Goal: Task Accomplishment & Management: Manage account settings

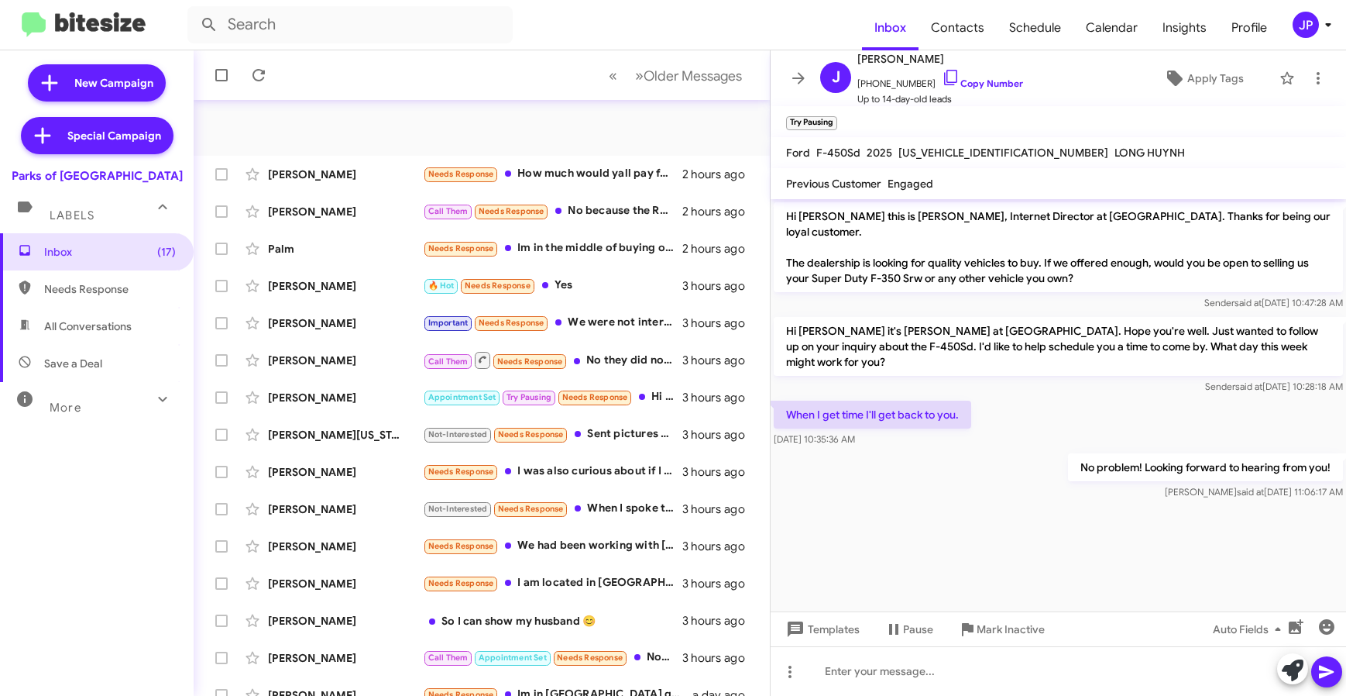
scroll to position [204, 0]
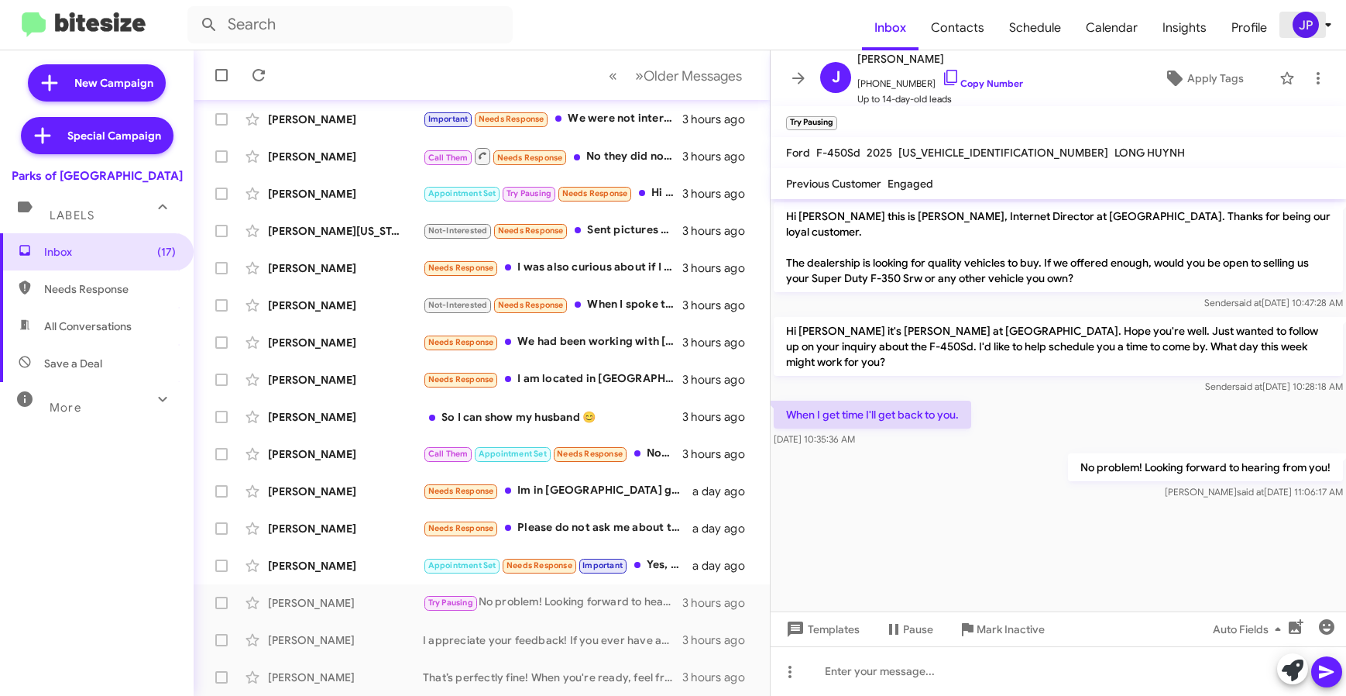
click at [1315, 32] on div "JP" at bounding box center [1306, 25] width 26 height 26
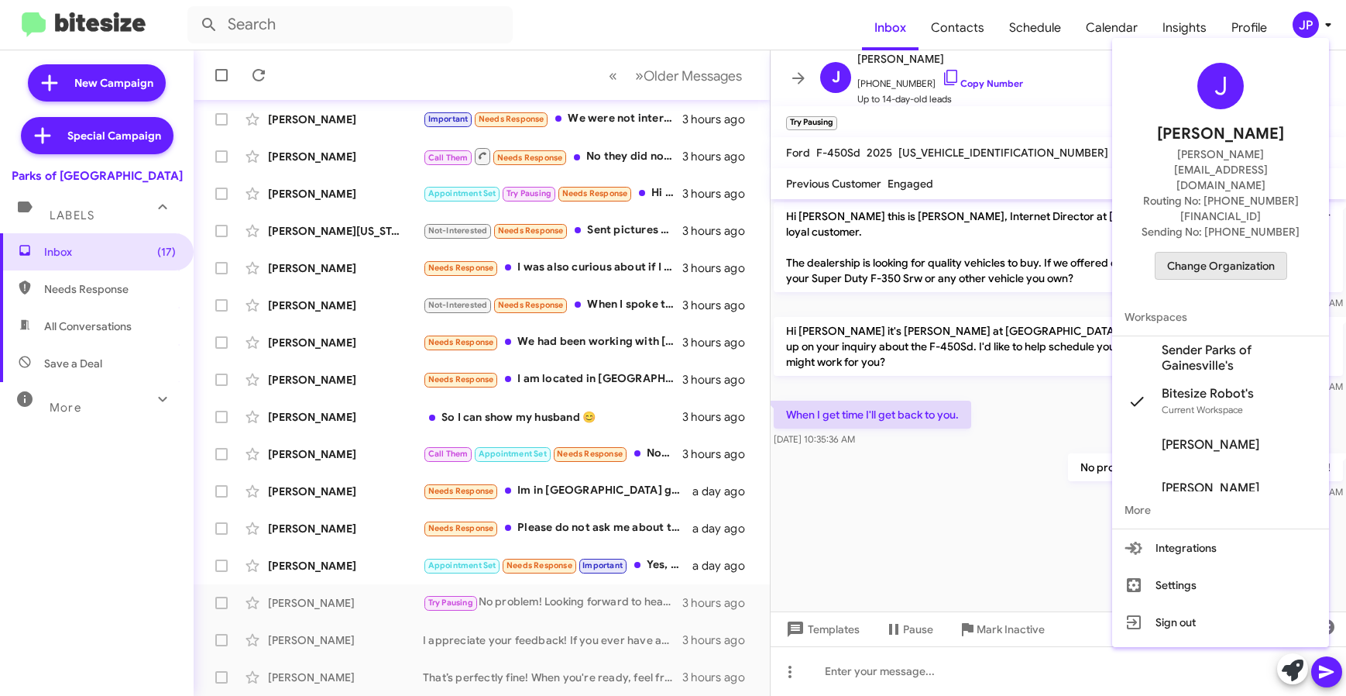
click at [1245, 253] on span "Change Organization" at bounding box center [1221, 266] width 108 height 26
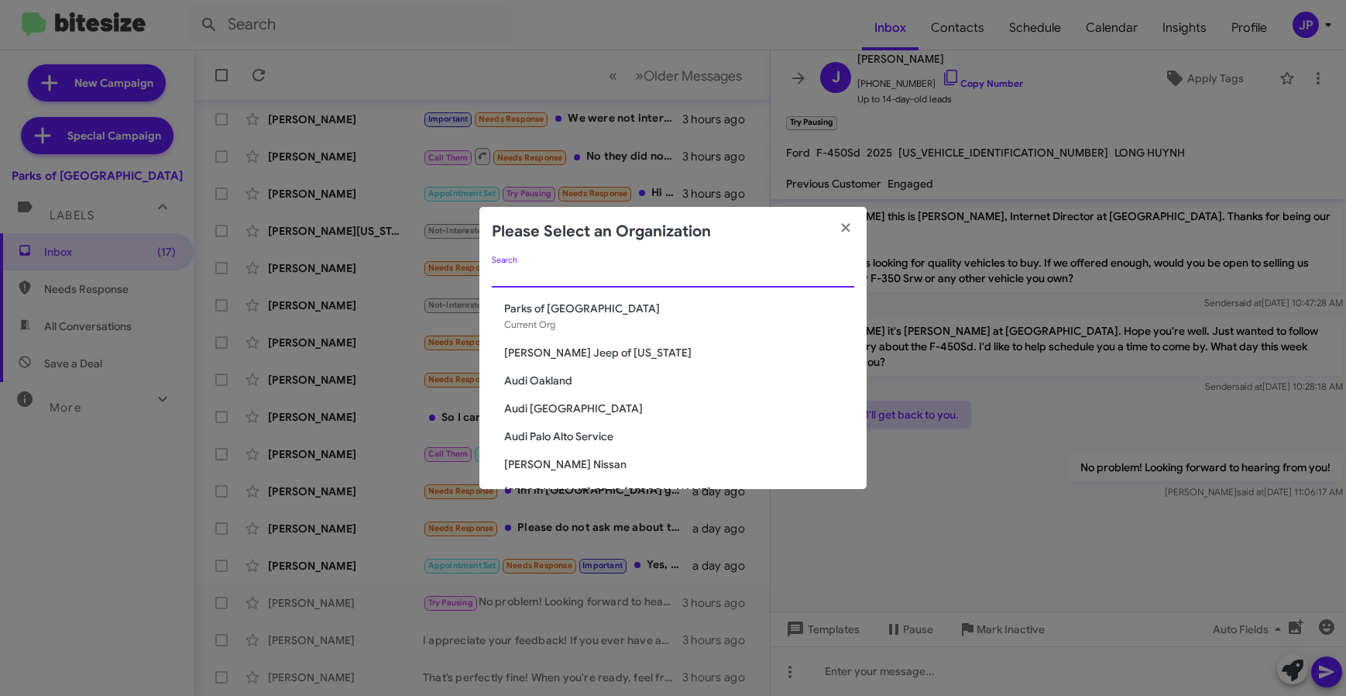
click at [776, 279] on input "Search" at bounding box center [673, 276] width 363 height 12
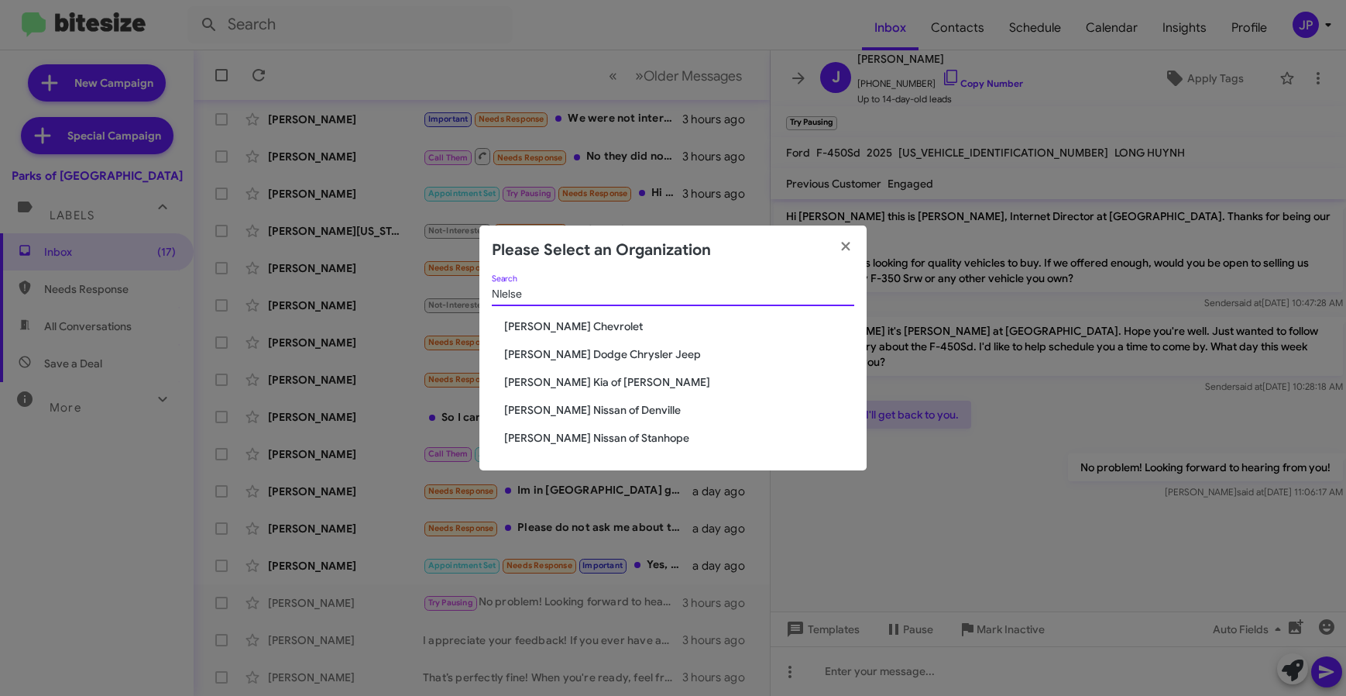
type input "NIelse"
click at [660, 355] on span "[PERSON_NAME] Dodge Chrysler Jeep" at bounding box center [679, 353] width 350 height 15
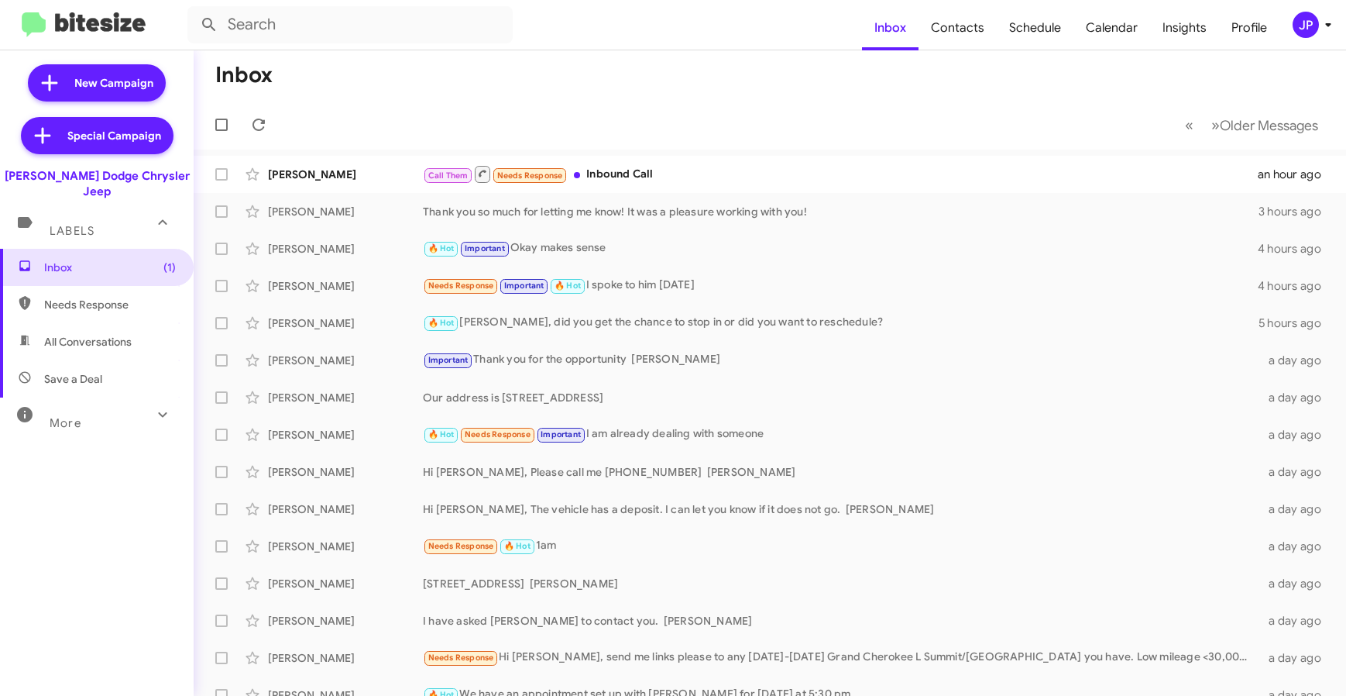
click at [1305, 19] on div "JP" at bounding box center [1306, 25] width 26 height 26
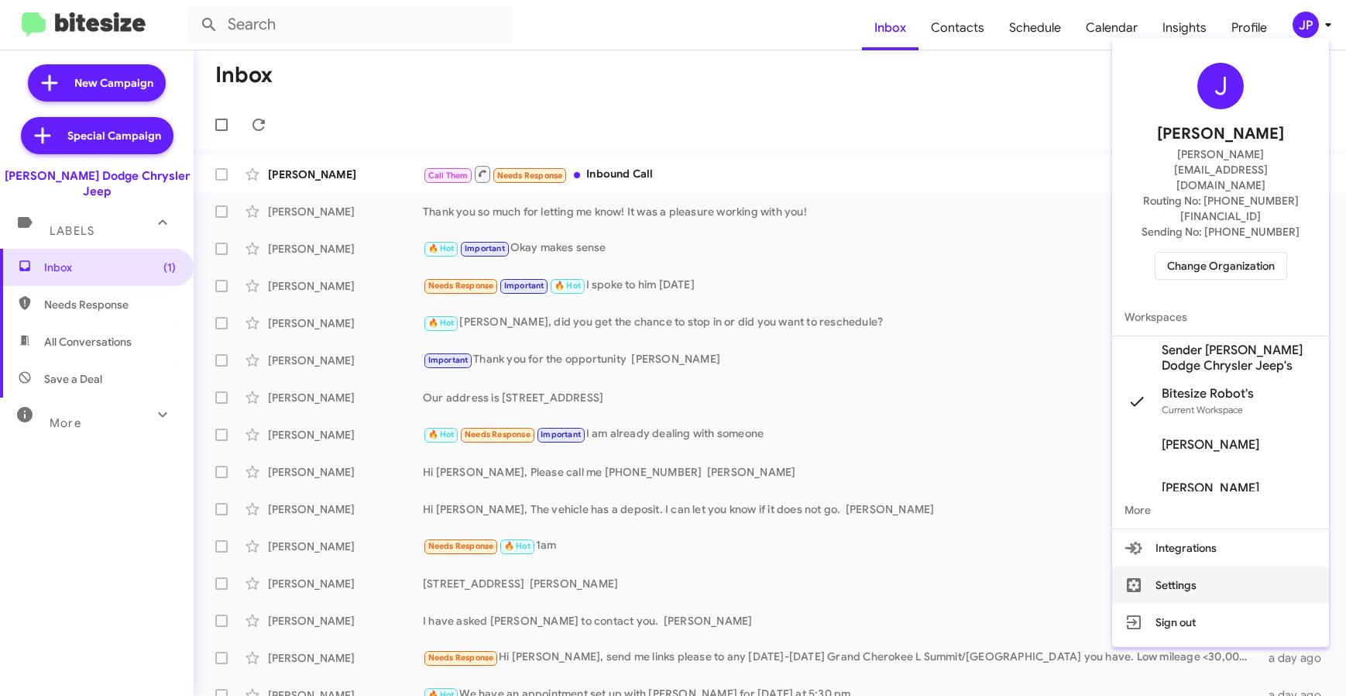
click at [1206, 566] on button "Settings" at bounding box center [1220, 584] width 217 height 37
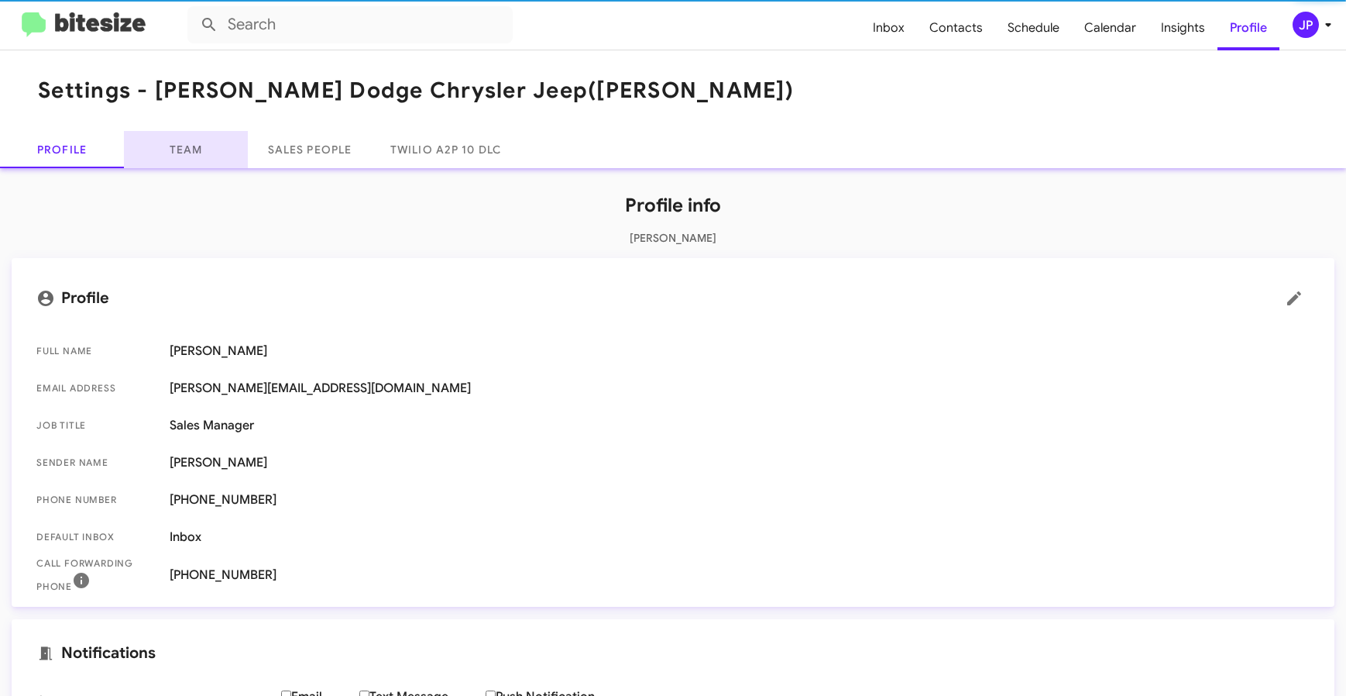
click at [192, 149] on link "Team" at bounding box center [186, 149] width 124 height 37
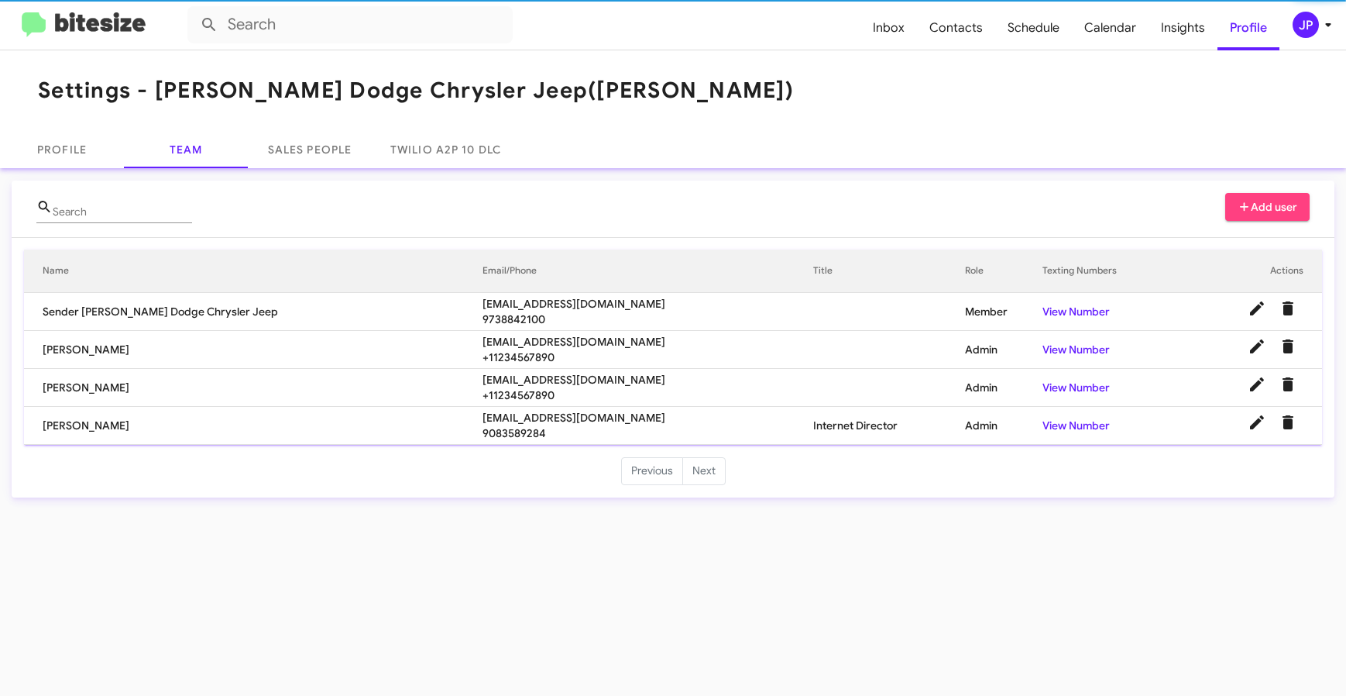
click at [1300, 189] on mat-card "Search Add user Name Email/Phone Title Role Texting Numbers Actions Sender Niel…" at bounding box center [673, 338] width 1323 height 317
click at [1295, 199] on span "Add user" at bounding box center [1268, 207] width 60 height 28
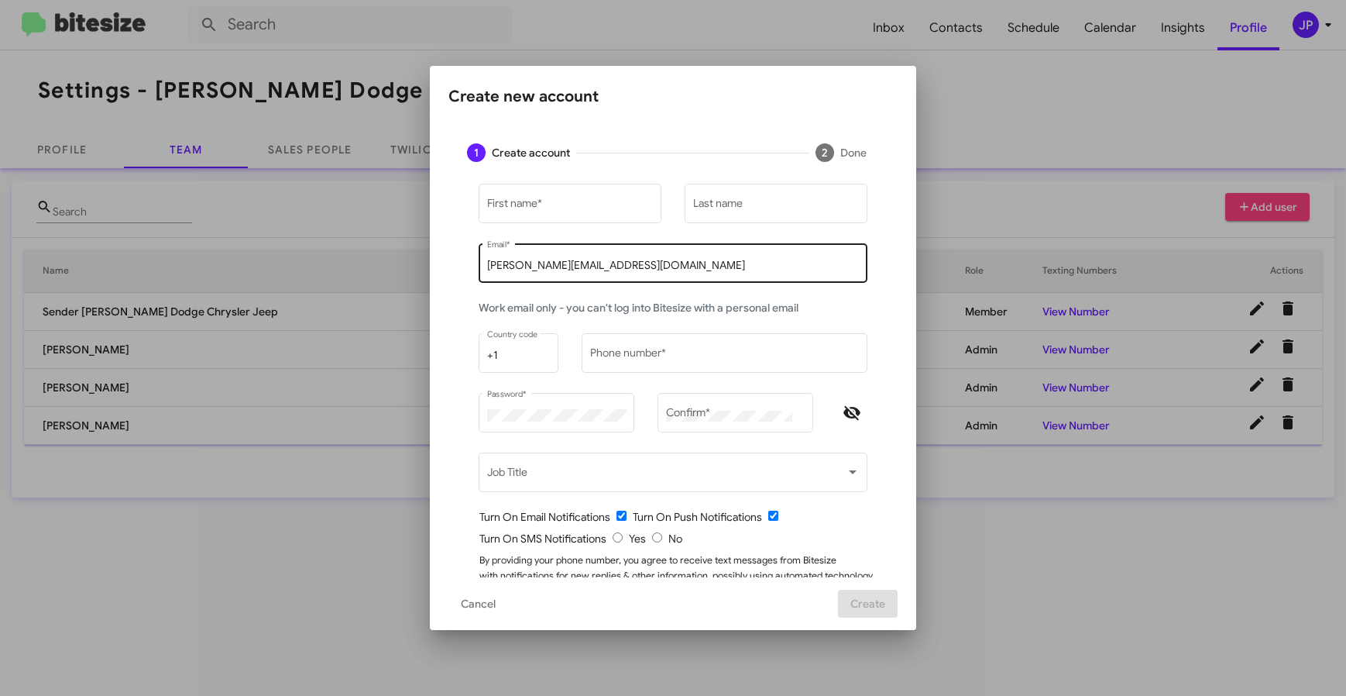
click at [597, 256] on div "jamie@bitesize.co Email *" at bounding box center [673, 261] width 373 height 43
drag, startPoint x: 603, startPoint y: 268, endPoint x: 373, endPoint y: 270, distance: 229.3
click at [373, 270] on div "Create new account 1 Create account 2 Done First name * Last name jamie@bitesiz…" at bounding box center [673, 348] width 1346 height 696
paste input "dchiles@nielsenautos.com"
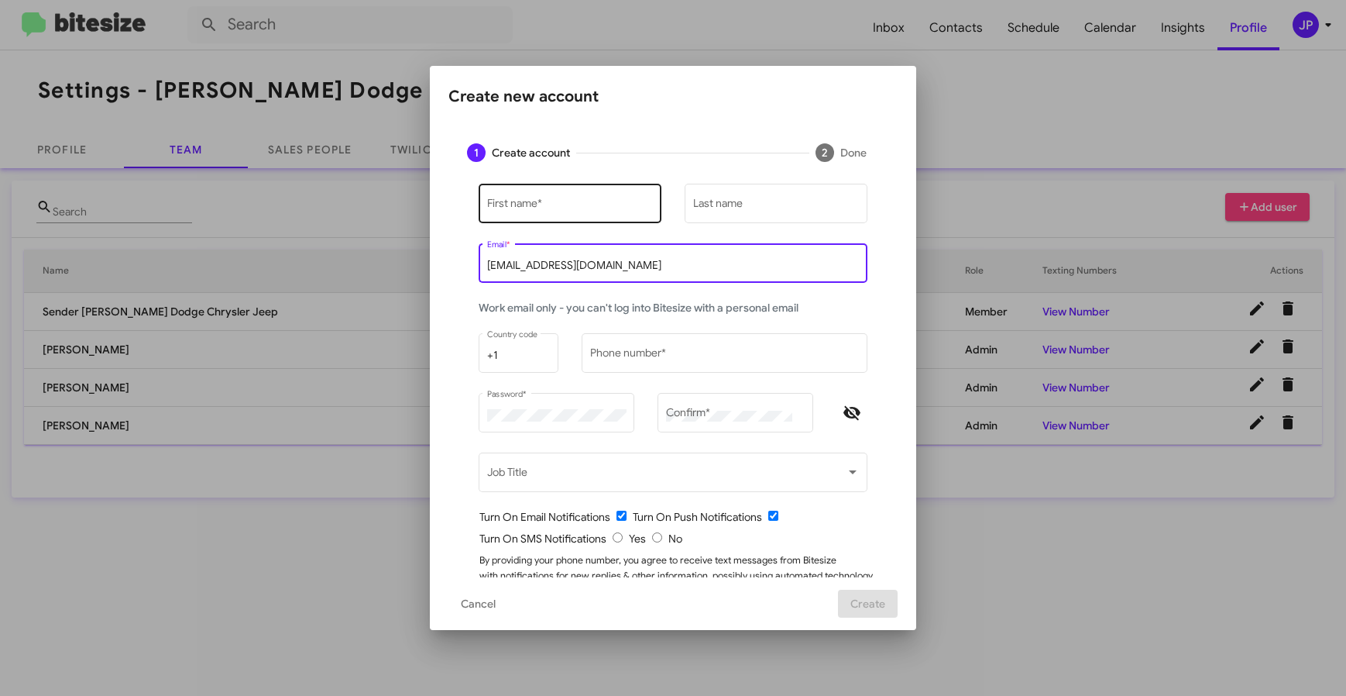
type input "dchiles@nielsenautos.com"
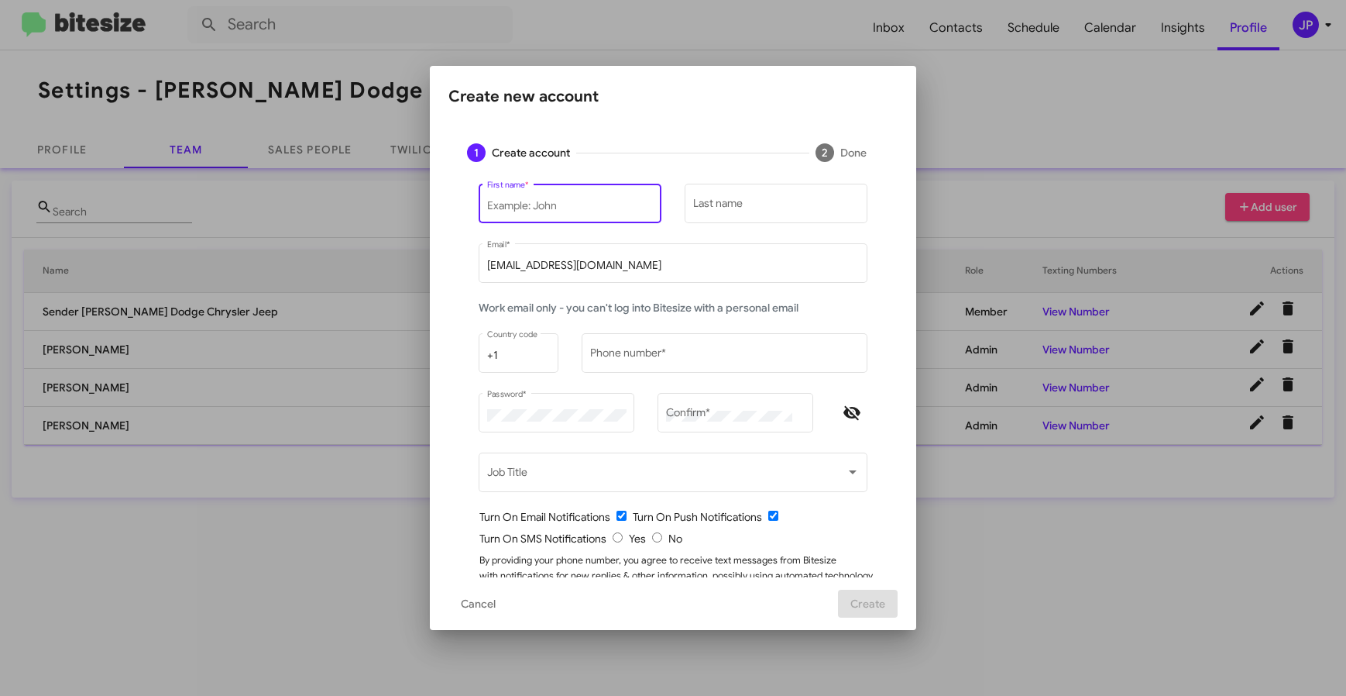
click at [606, 204] on input "First name *" at bounding box center [570, 206] width 167 height 12
type input "Dwayne"
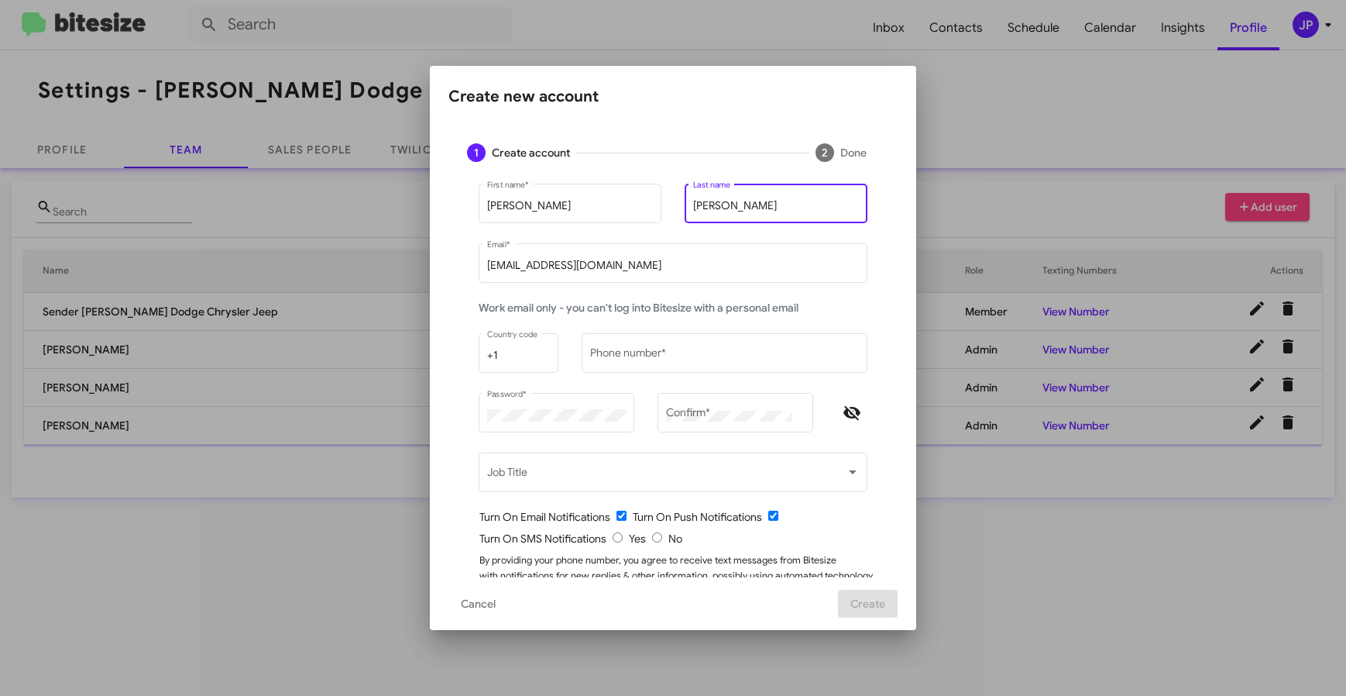
type input "Chiles"
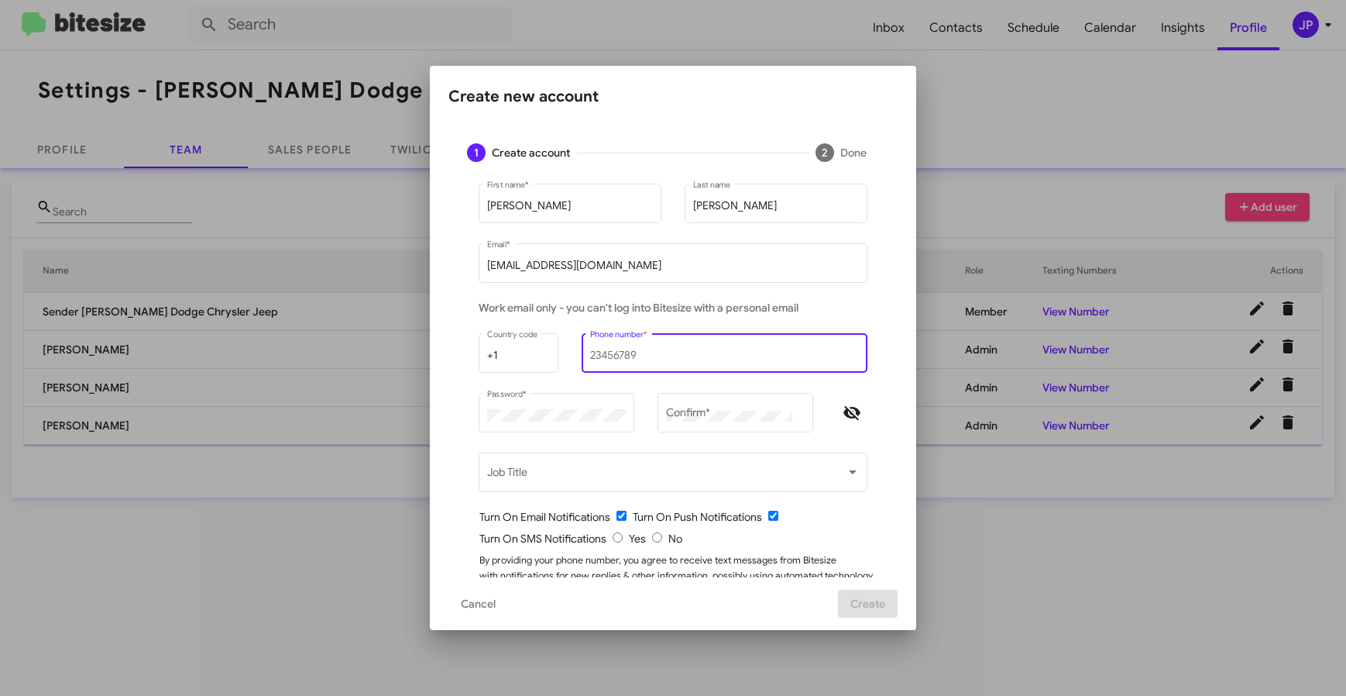
click at [690, 356] on input "Phone number *" at bounding box center [725, 355] width 270 height 12
type input "1234567890"
click at [843, 404] on icon "Hide password" at bounding box center [852, 413] width 19 height 19
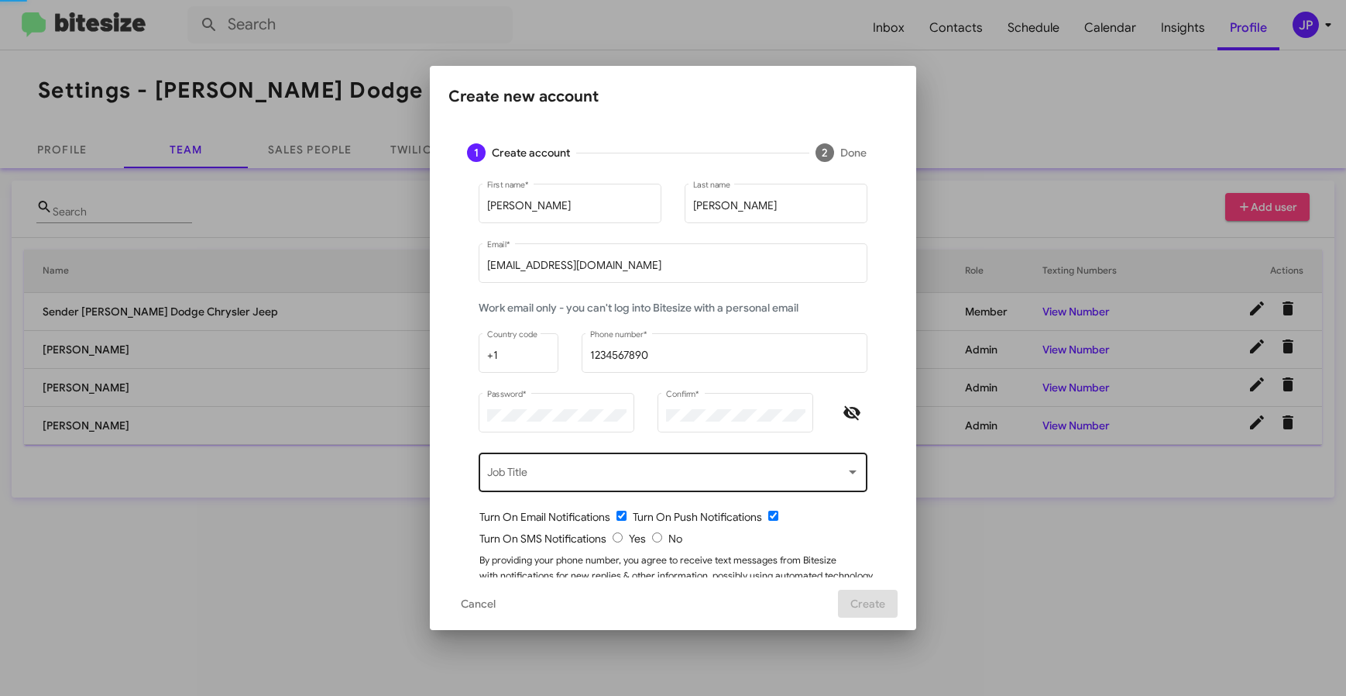
click at [779, 487] on div "Job Title" at bounding box center [673, 470] width 373 height 43
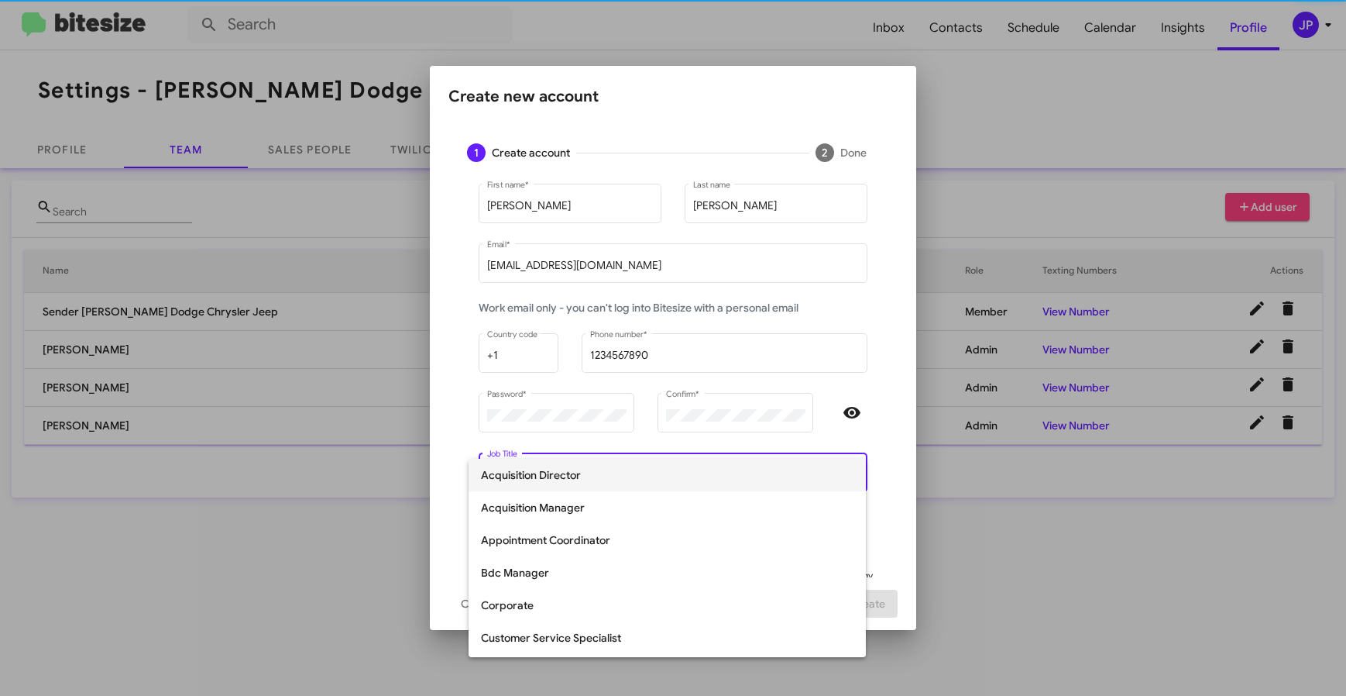
scroll to position [318, 0]
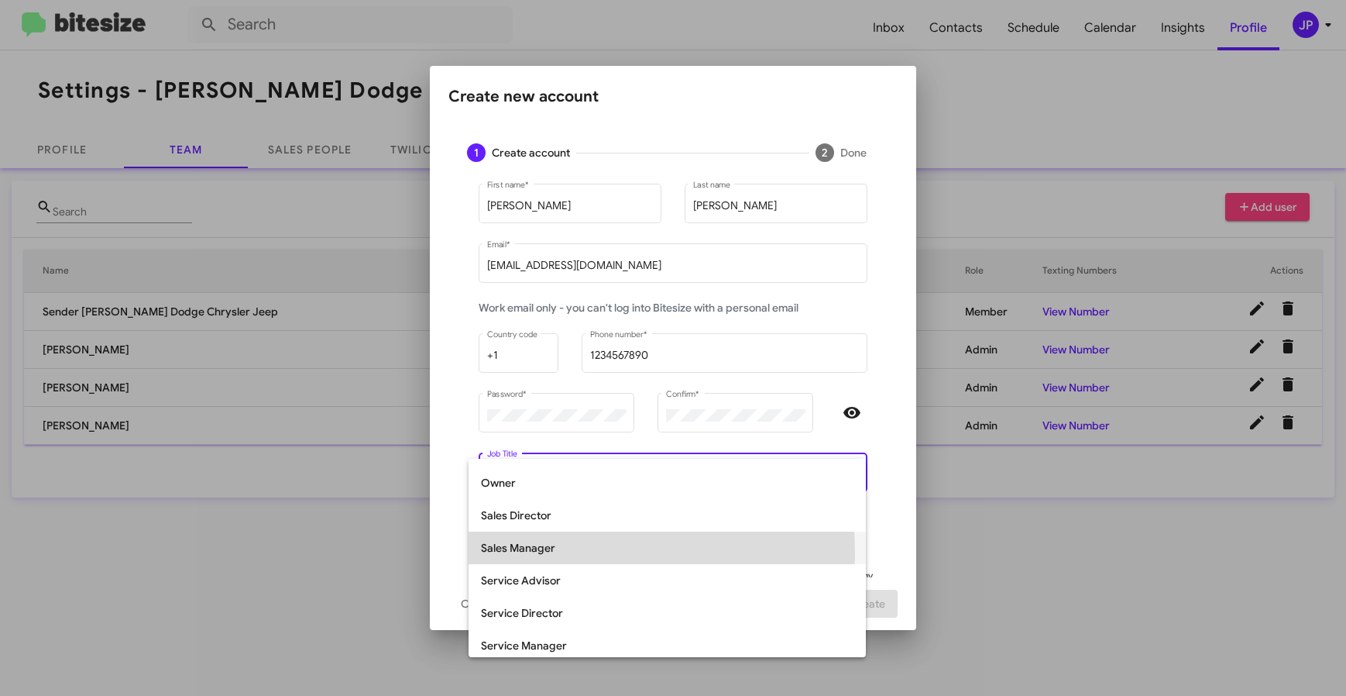
click at [534, 552] on span "Sales Manager" at bounding box center [667, 547] width 373 height 33
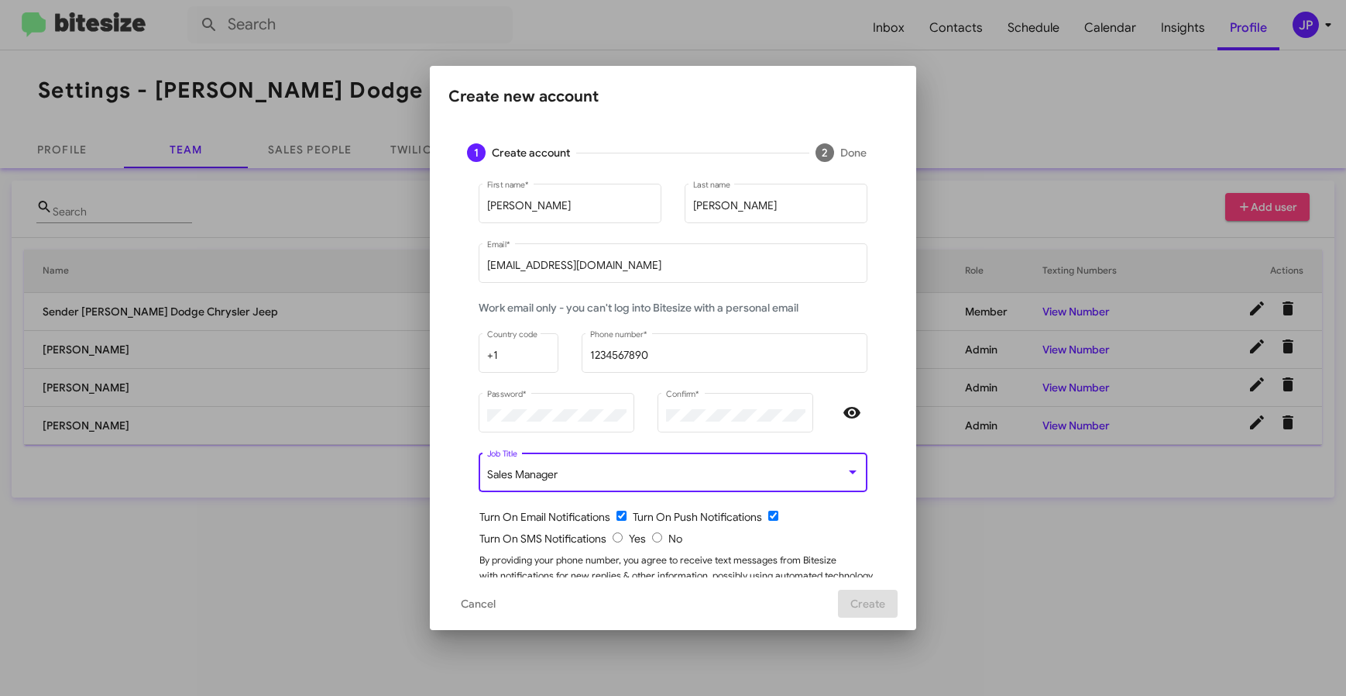
click at [652, 539] on input "radio" at bounding box center [657, 537] width 10 height 10
radio input "true"
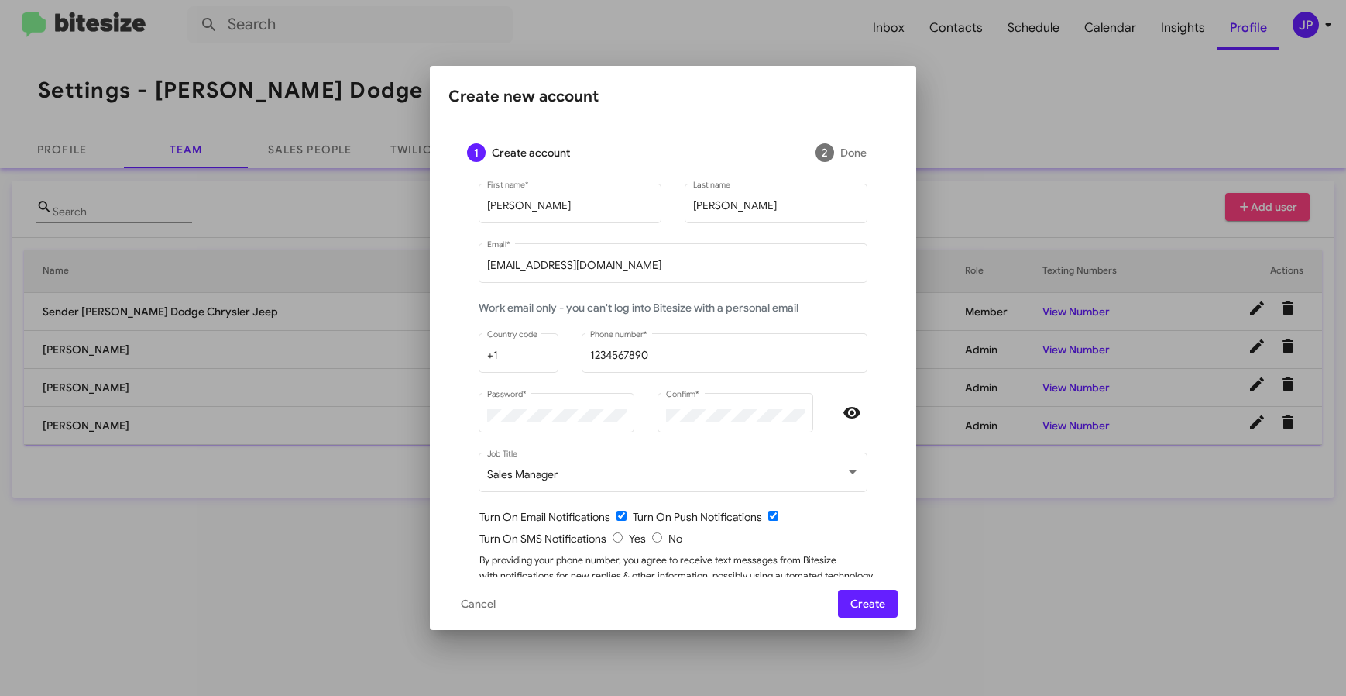
click at [605, 518] on div "Turn On Email Notifications Turn On Push Notifications" at bounding box center [679, 516] width 400 height 15
click at [618, 514] on input "checkbox" at bounding box center [622, 515] width 10 height 10
checkbox input "false"
click at [840, 505] on div "Sales Manager Job Title" at bounding box center [673, 479] width 389 height 54
click at [764, 201] on input "Chiles" at bounding box center [776, 206] width 167 height 12
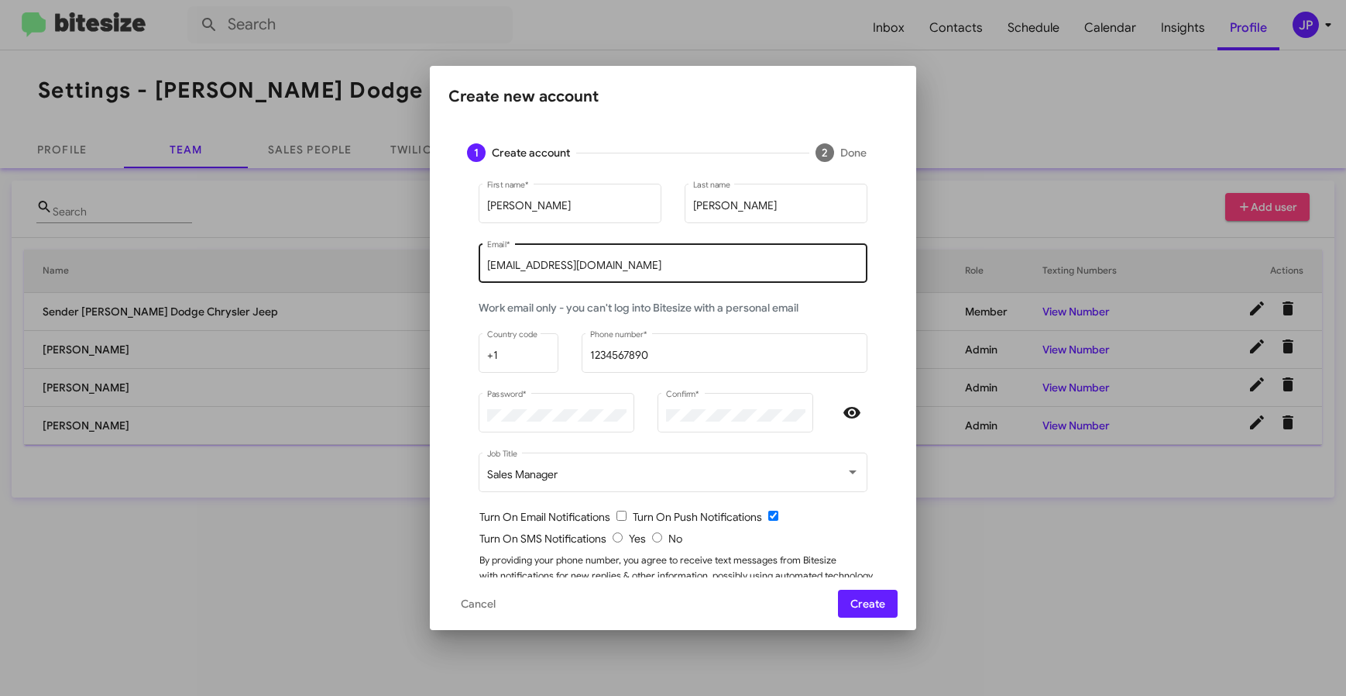
click at [759, 273] on div "dchiles@nielsenautos.com Email *" at bounding box center [673, 261] width 373 height 43
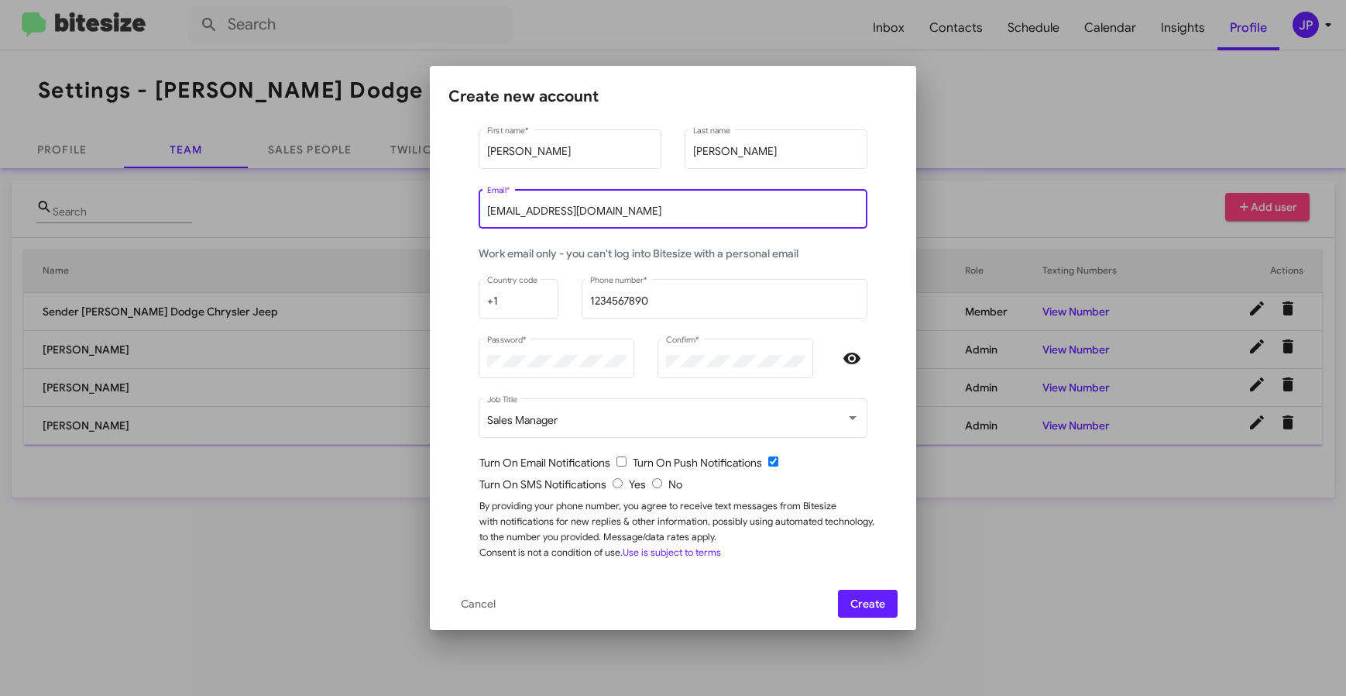
scroll to position [56, 0]
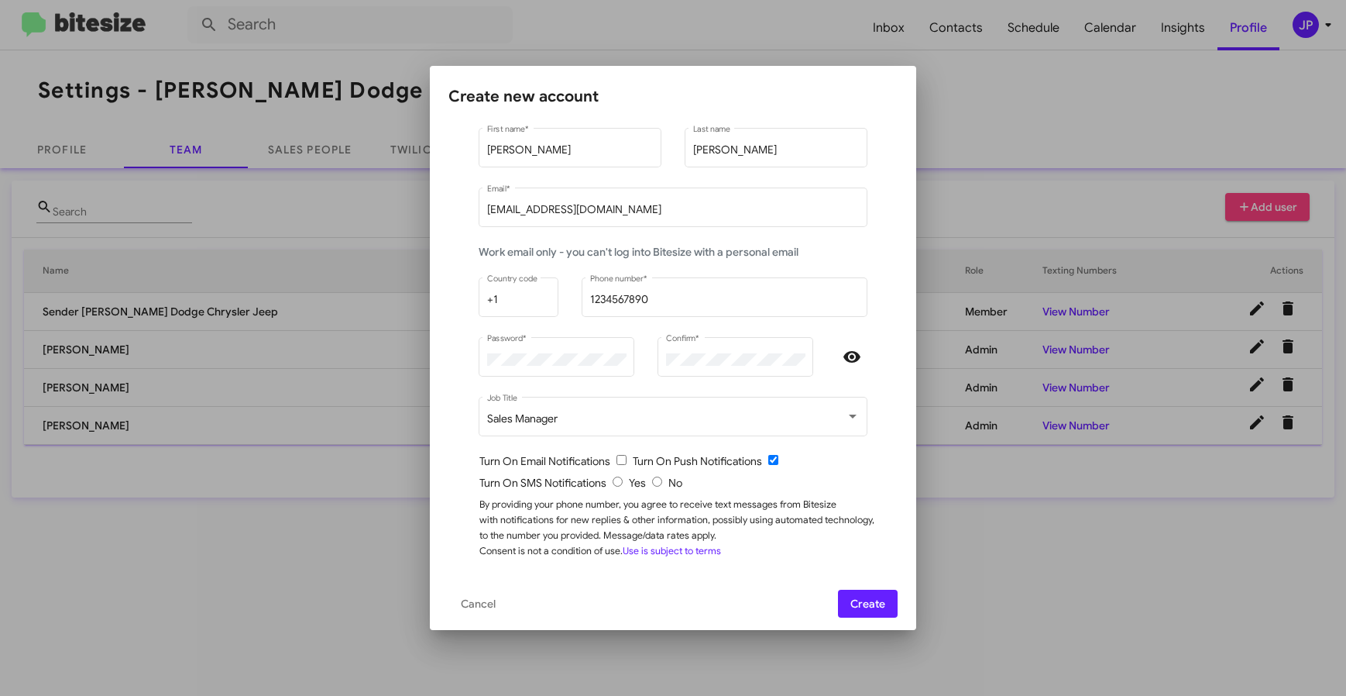
drag, startPoint x: 858, startPoint y: 591, endPoint x: 1304, endPoint y: 397, distance: 486.7
click at [858, 591] on span "Create" at bounding box center [868, 603] width 35 height 28
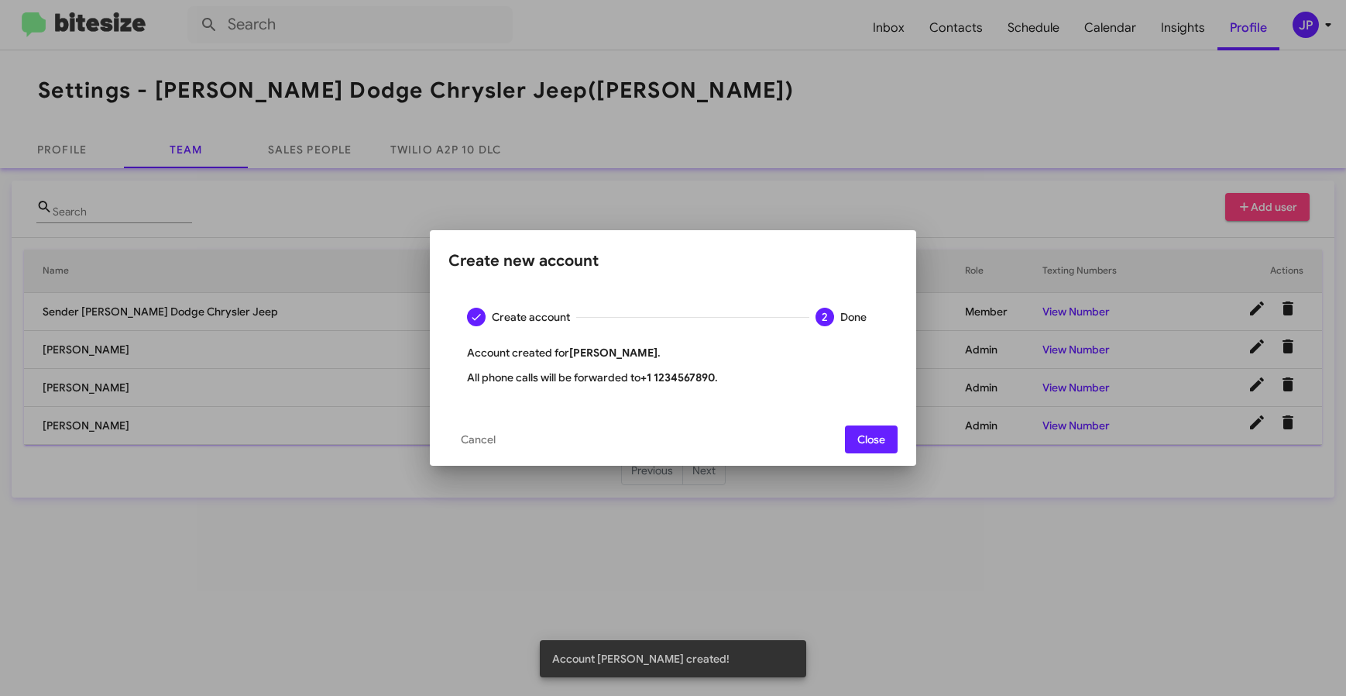
drag, startPoint x: 854, startPoint y: 432, endPoint x: 1305, endPoint y: 350, distance: 458.2
click at [854, 433] on button "Close" at bounding box center [871, 439] width 53 height 28
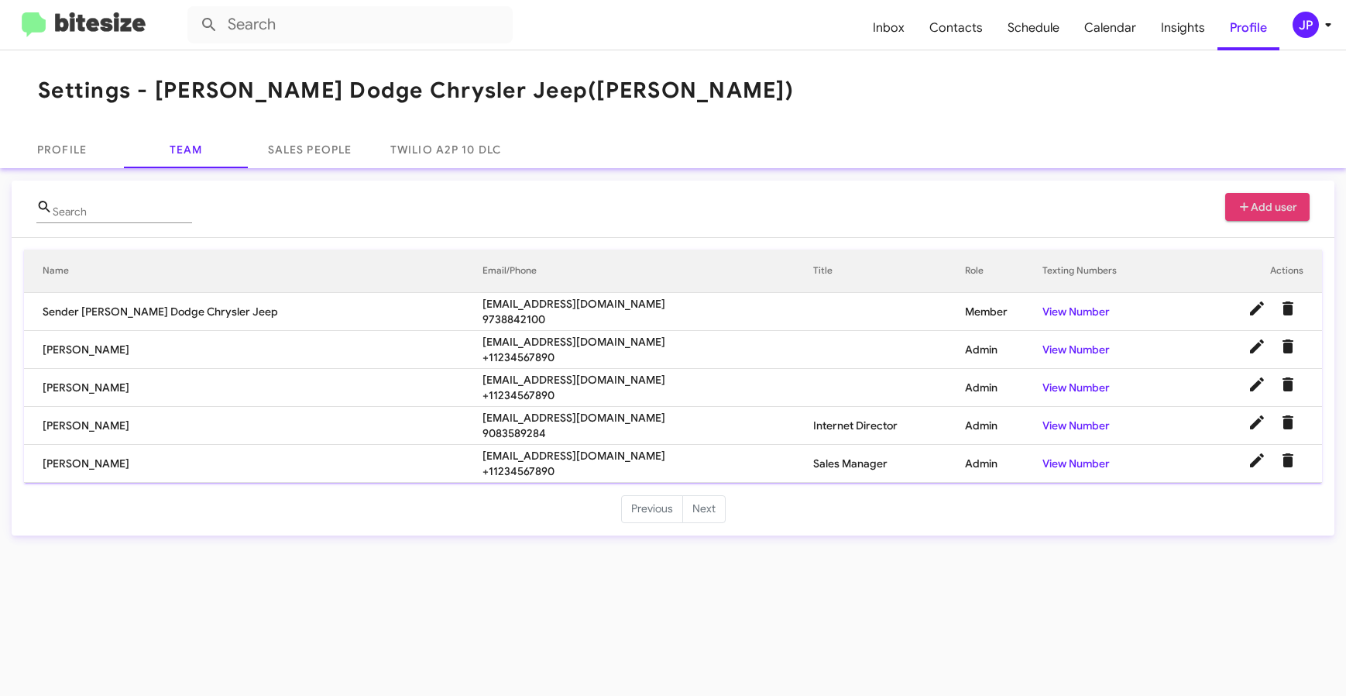
click at [73, 20] on img at bounding box center [84, 25] width 124 height 26
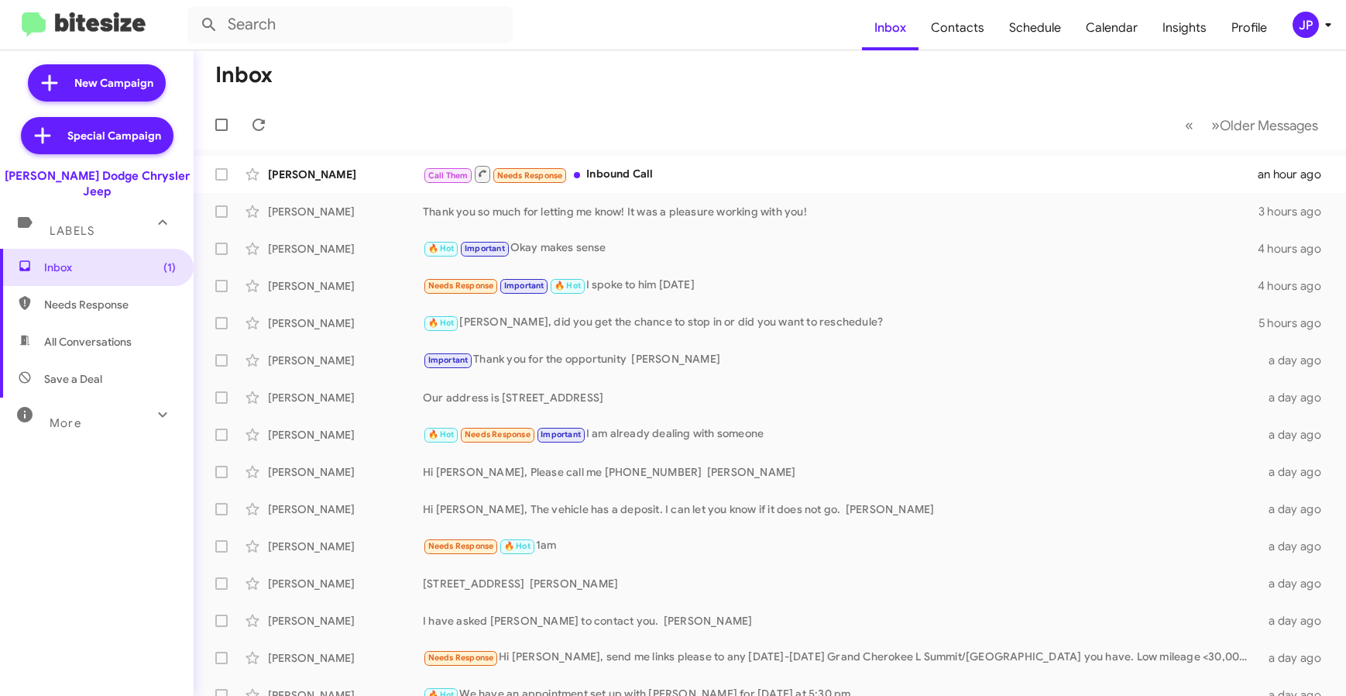
click at [79, 22] on img at bounding box center [84, 25] width 124 height 26
click at [1313, 25] on div "JP" at bounding box center [1306, 25] width 26 height 26
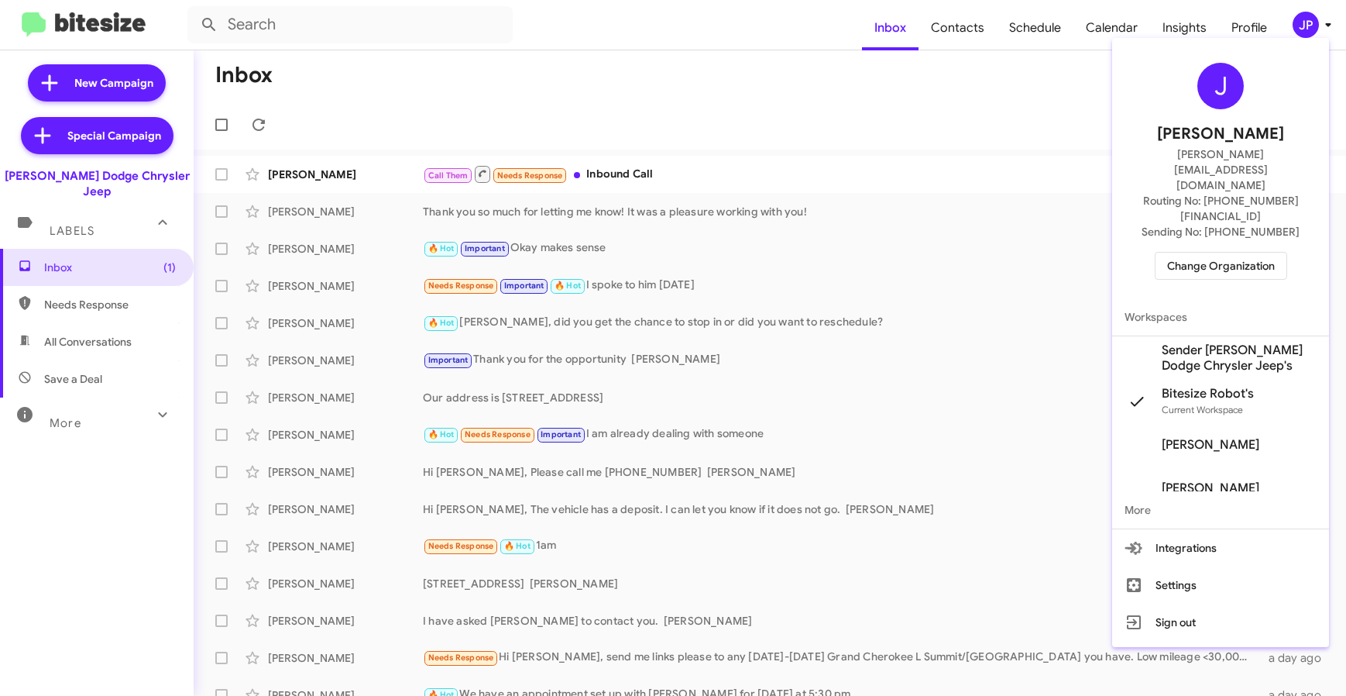
click at [1169, 253] on span "Change Organization" at bounding box center [1221, 266] width 108 height 26
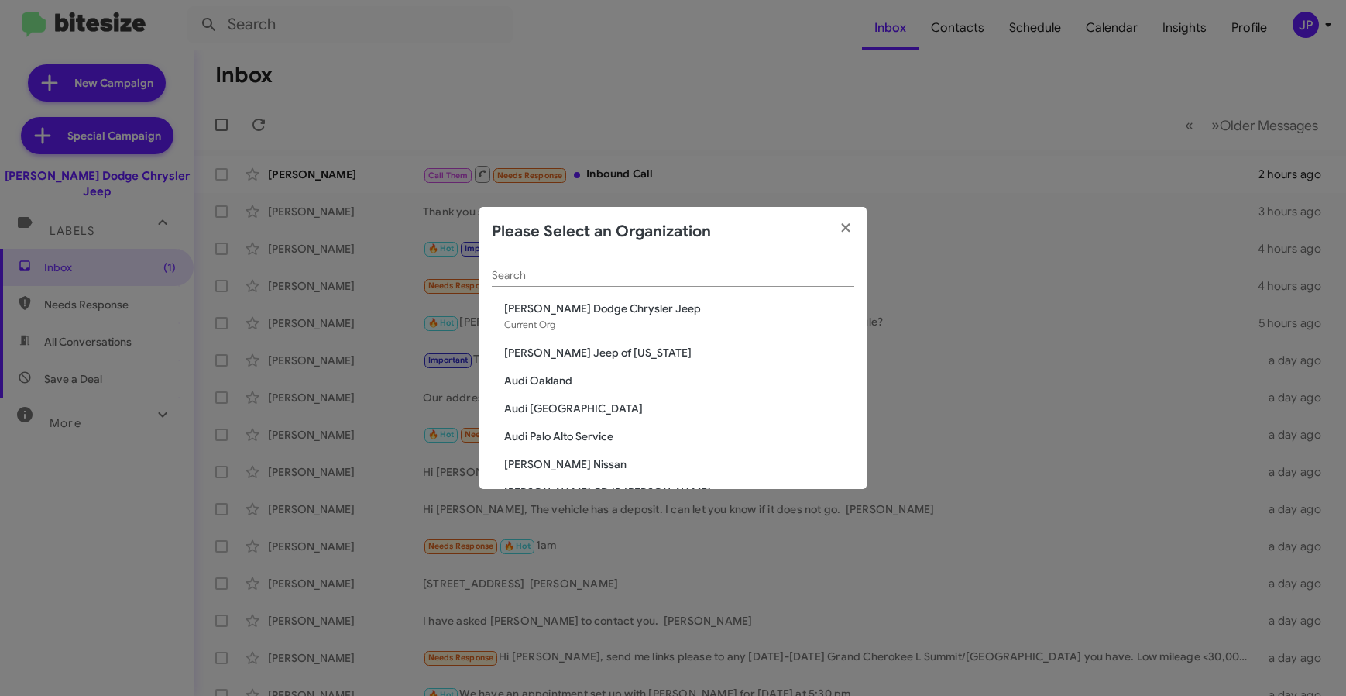
click at [765, 284] on div "Search" at bounding box center [673, 271] width 363 height 30
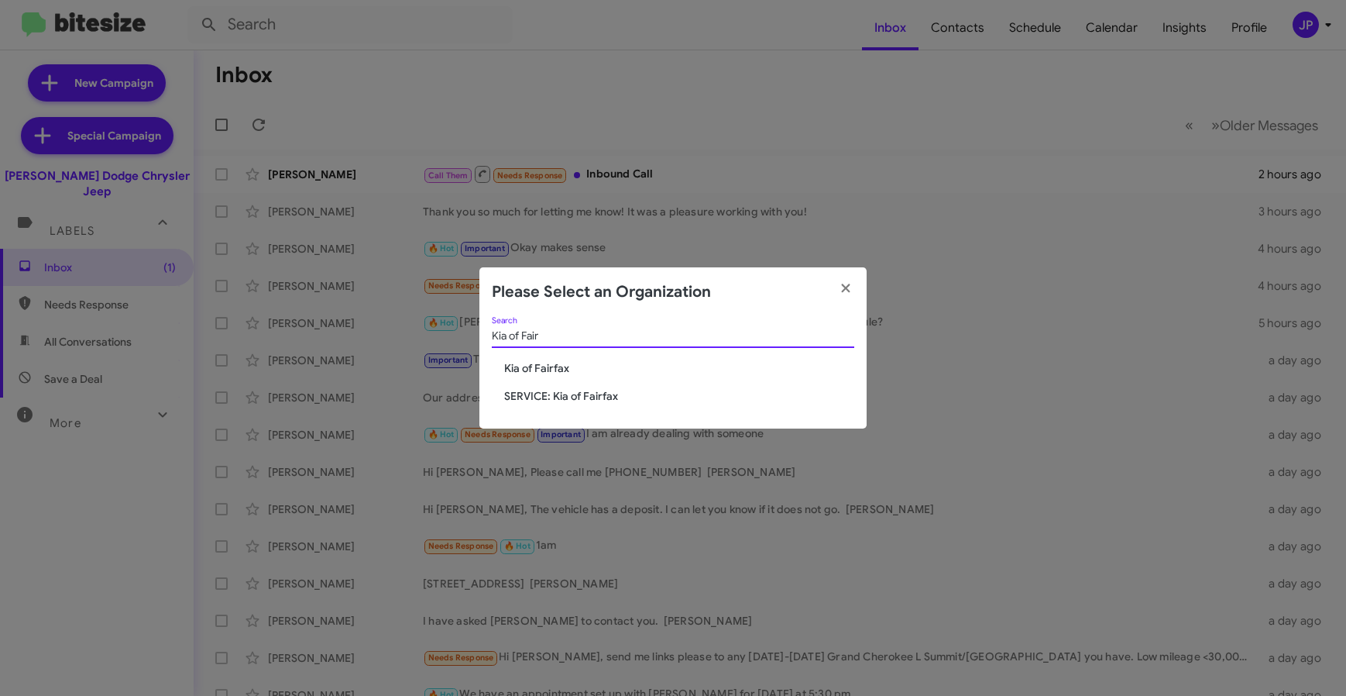
type input "Kia of Fair"
click at [567, 370] on span "Kia of Fairfax" at bounding box center [679, 367] width 350 height 15
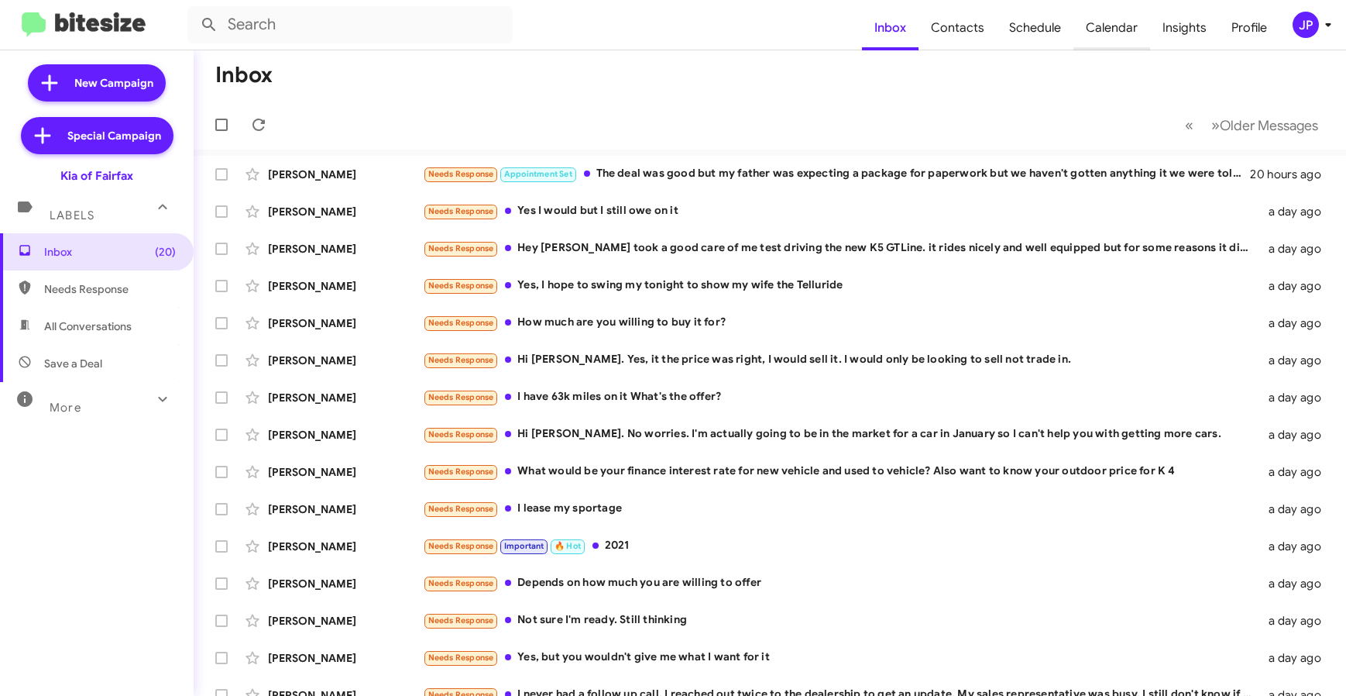
click at [1134, 28] on span "Calendar" at bounding box center [1112, 27] width 77 height 45
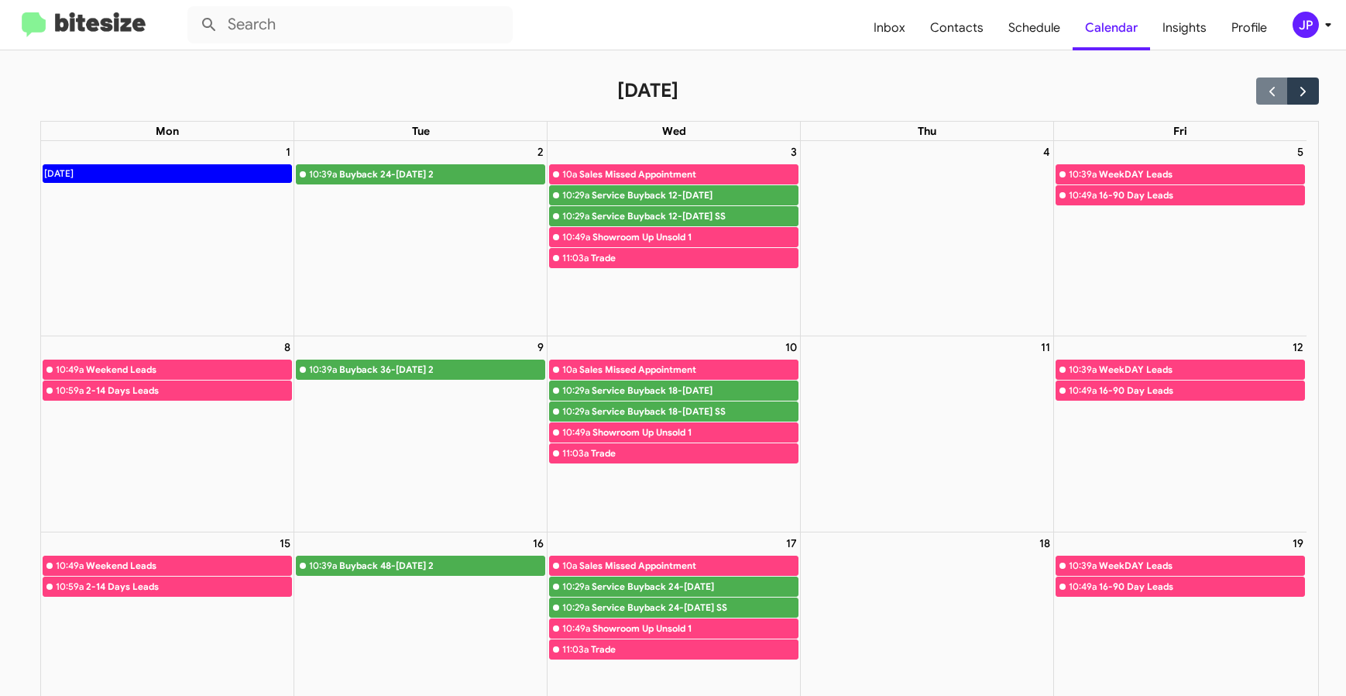
click at [1292, 28] on span "JP" at bounding box center [1315, 25] width 46 height 26
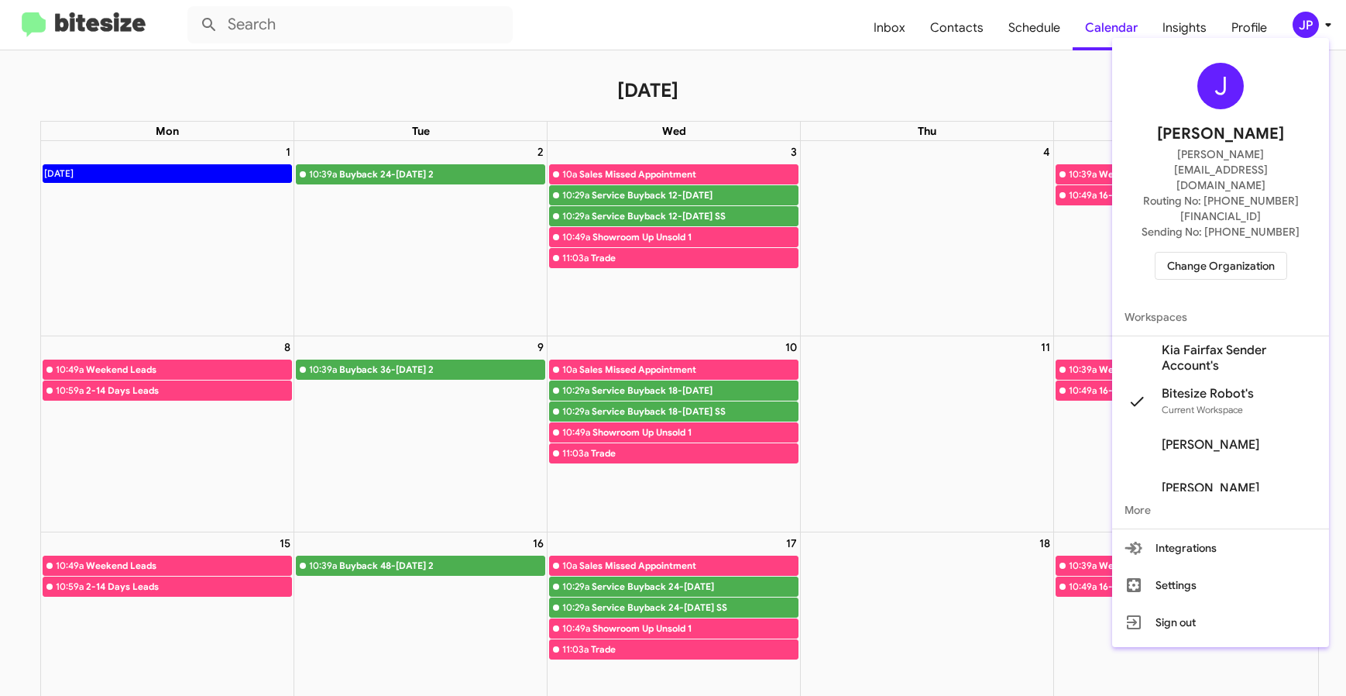
click at [78, 18] on div at bounding box center [673, 348] width 1346 height 696
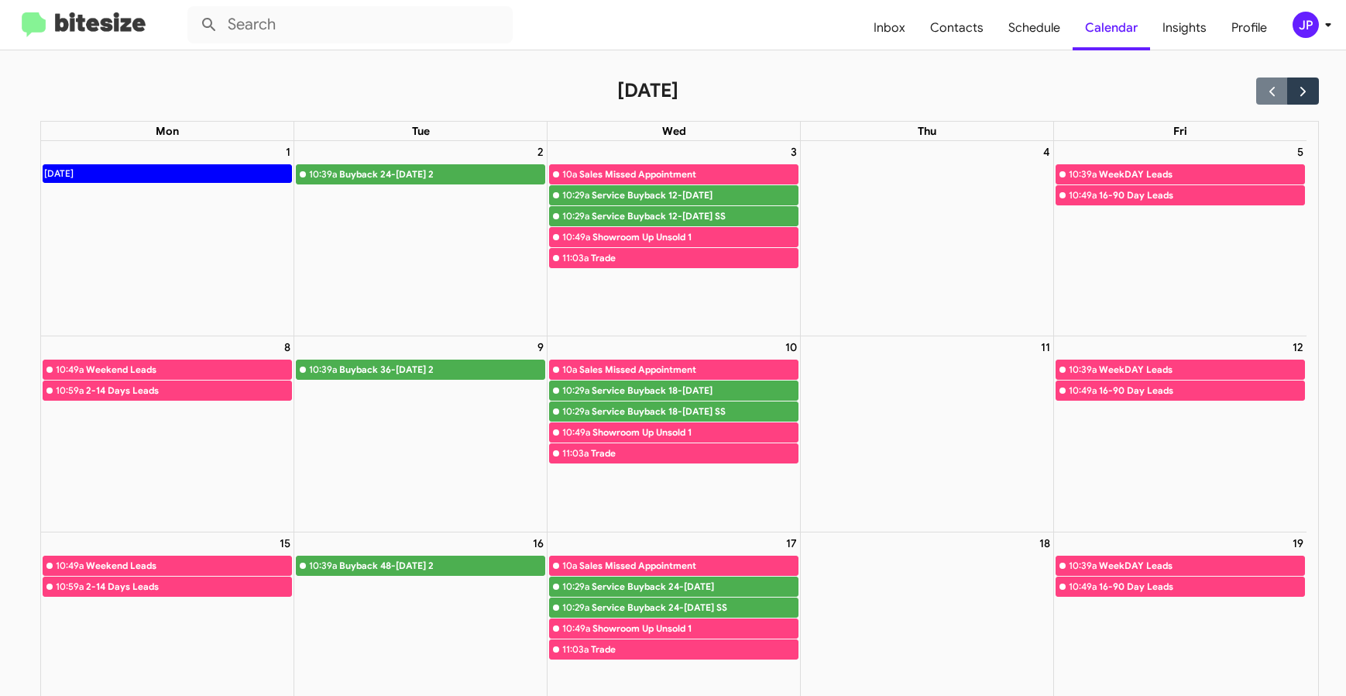
click at [85, 32] on img at bounding box center [84, 25] width 124 height 26
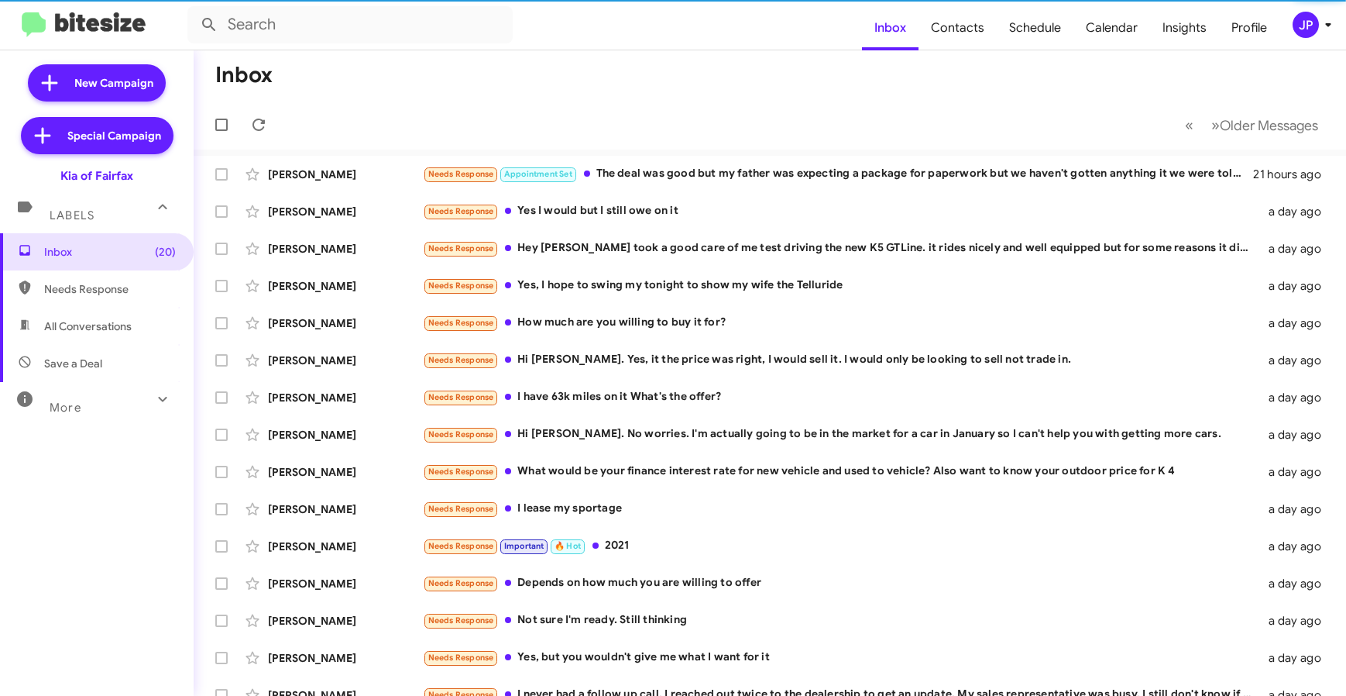
click at [108, 383] on mat-expansion-panel-header "More" at bounding box center [97, 400] width 194 height 37
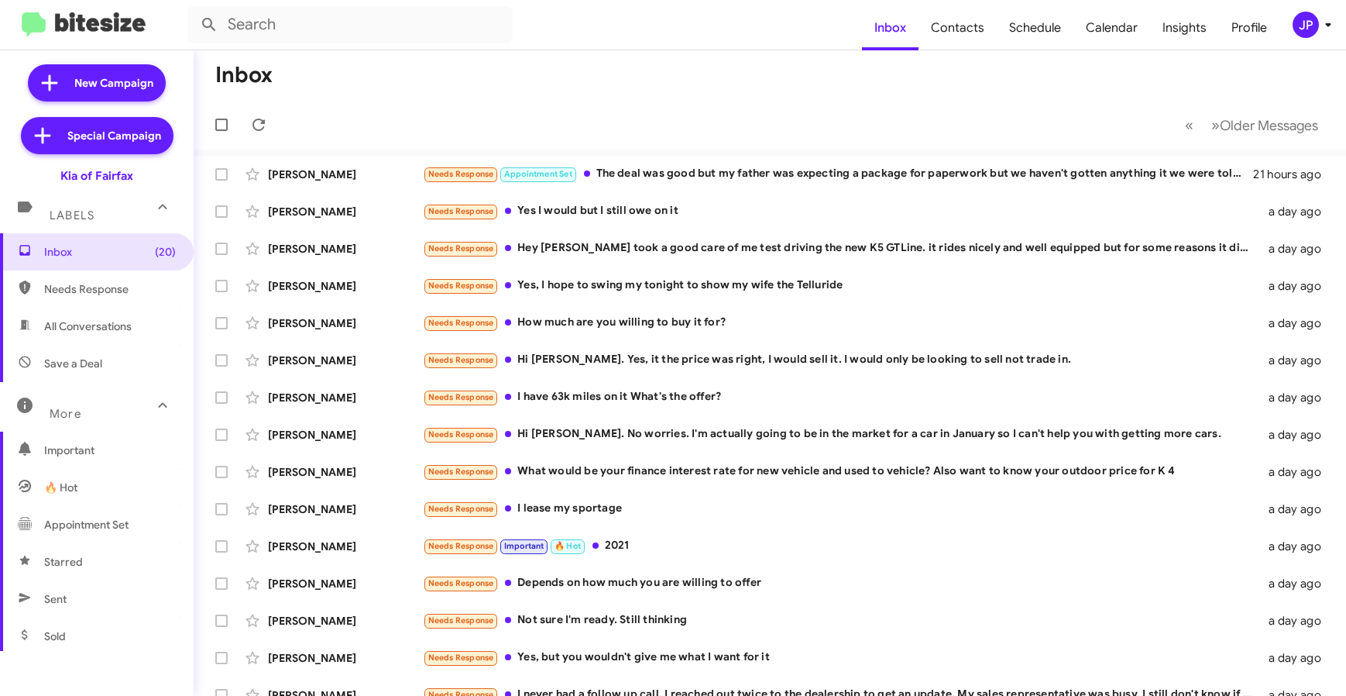
click at [108, 374] on span "Save a Deal" at bounding box center [97, 363] width 194 height 37
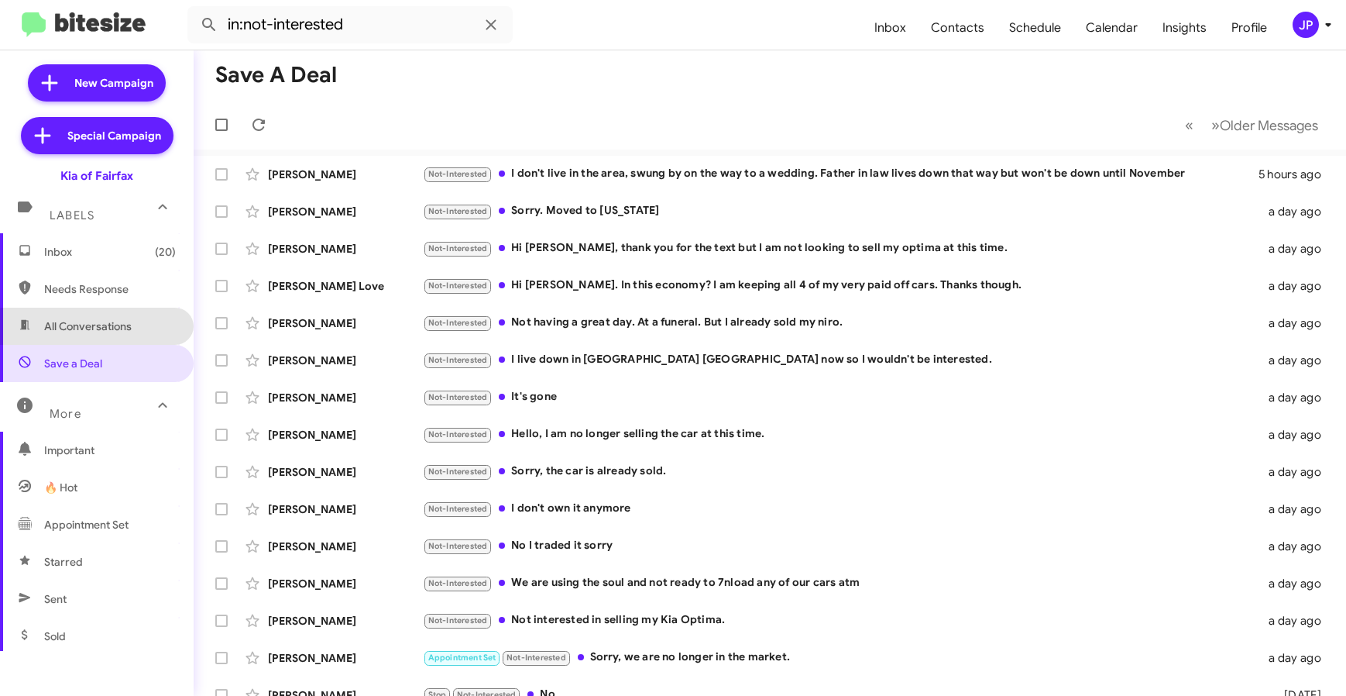
click at [112, 327] on span "All Conversations" at bounding box center [88, 325] width 88 height 15
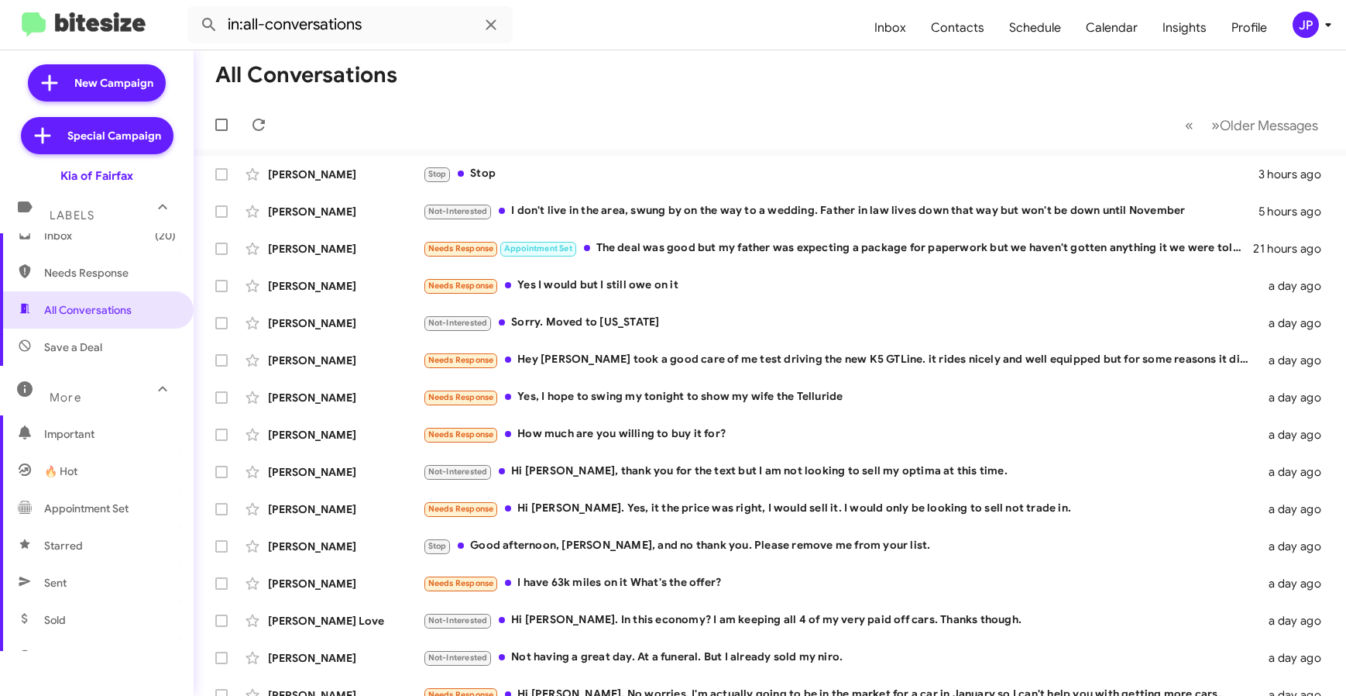
scroll to position [18, 0]
click at [108, 571] on span "Sent" at bounding box center [97, 580] width 194 height 37
type input "in:sent"
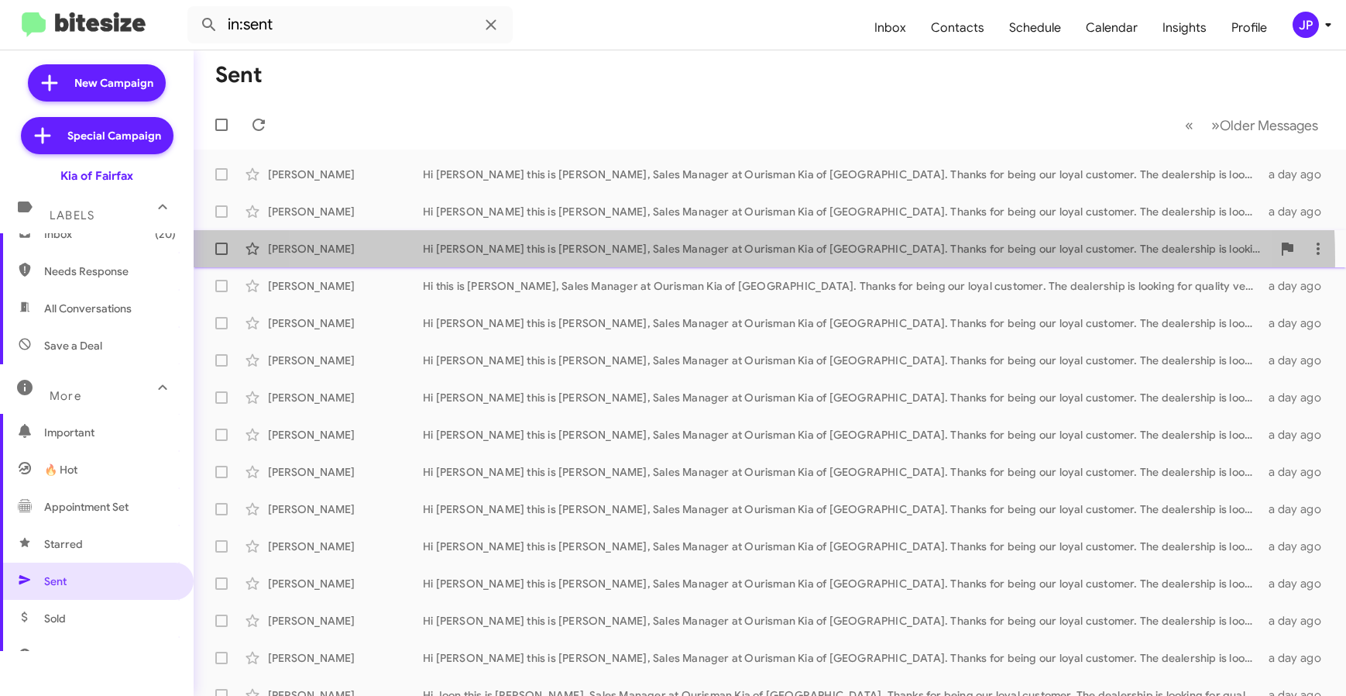
click at [713, 260] on div "Yamankumar Trivedi Hi Yamankumar this is Anthony Mullins, Sales Manager at Ouri…" at bounding box center [770, 248] width 1128 height 31
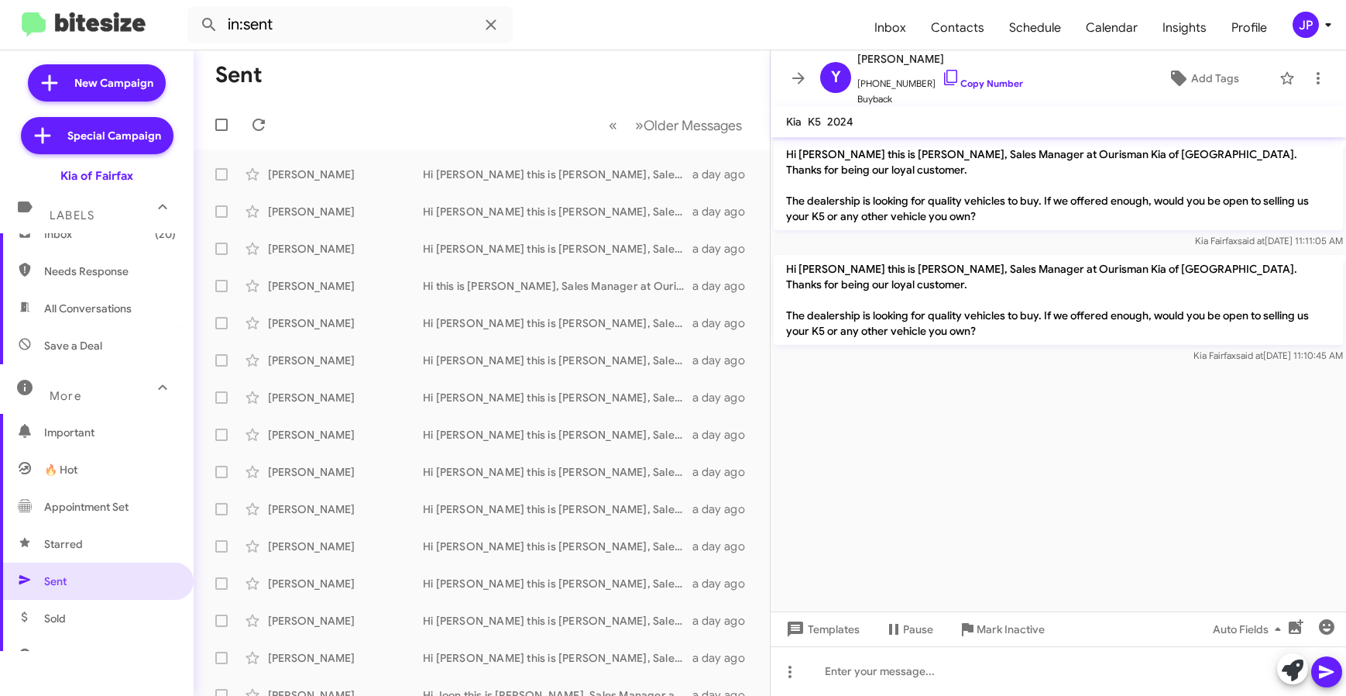
click at [1097, 424] on cdk-virtual-scroll-viewport "Hi Yamankumar this is Anthony Mullins, Sales Manager at Ourisman Kia of Fairfax…" at bounding box center [1059, 374] width 576 height 474
